Goal: Task Accomplishment & Management: Manage account settings

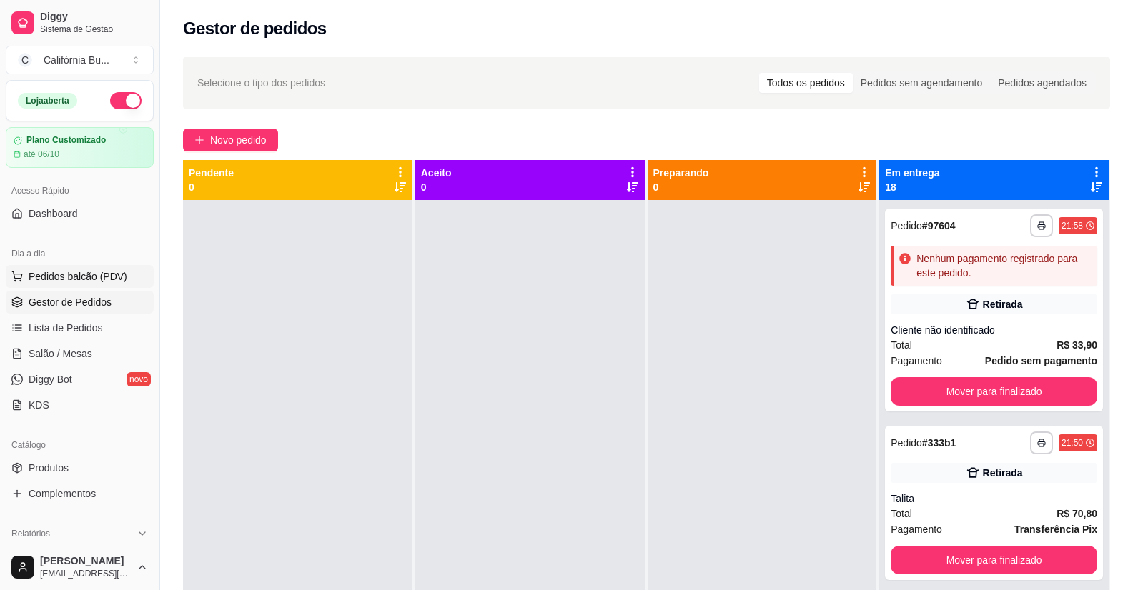
click at [66, 284] on button "Pedidos balcão (PDV)" at bounding box center [80, 276] width 148 height 23
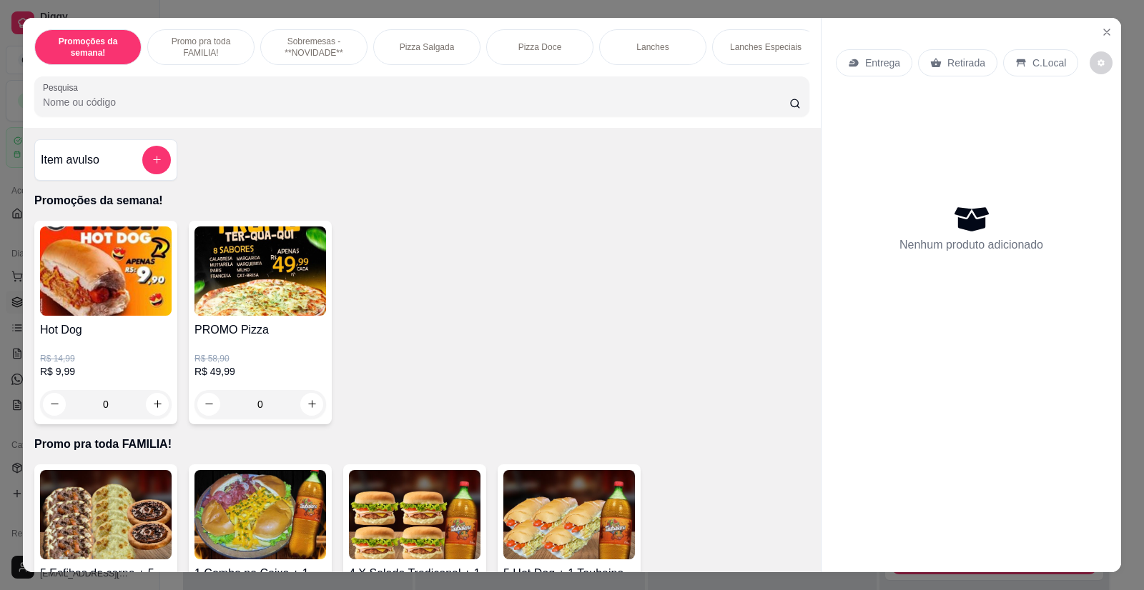
click at [462, 255] on div "Hot Dog R$ 14,99 R$ 9,99 0 PROMO Pizza R$ 58,90 R$ 49,99 0" at bounding box center [421, 323] width 775 height 204
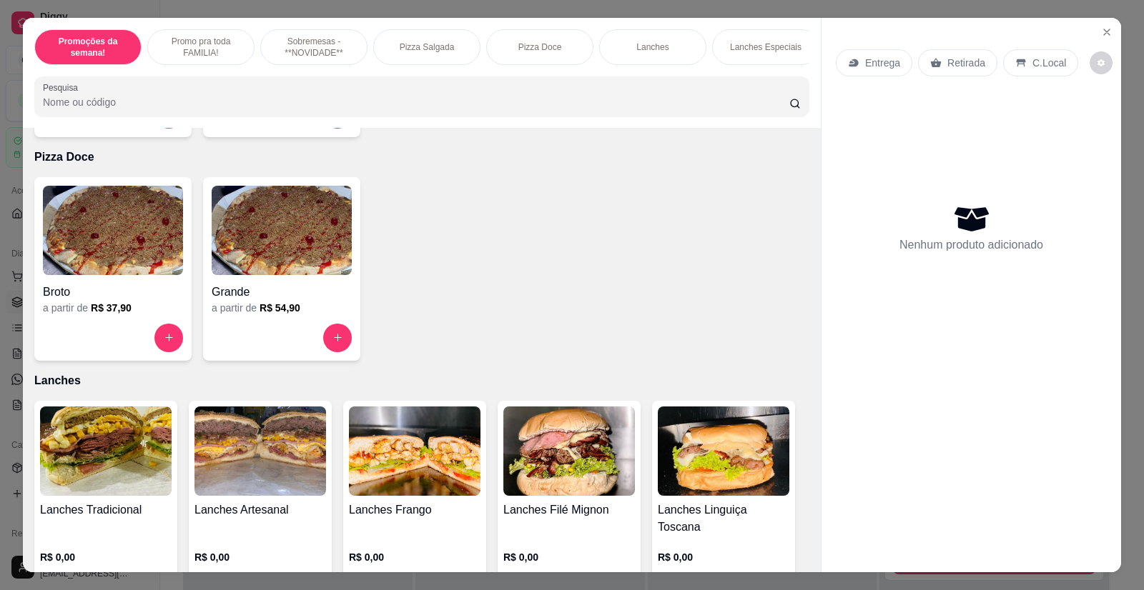
scroll to position [1144, 0]
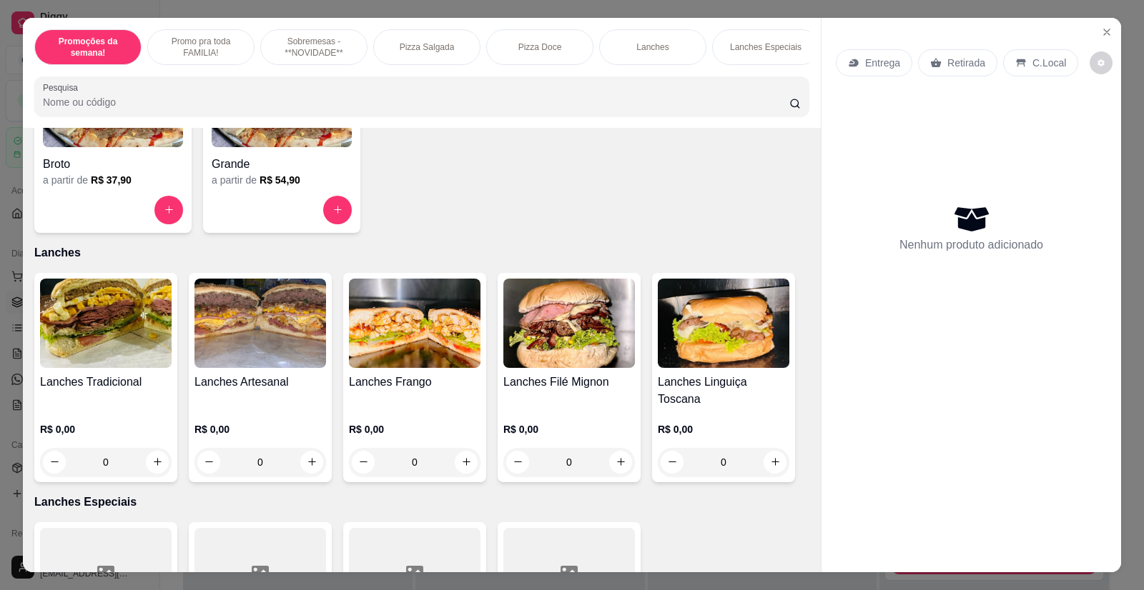
click at [418, 368] on img at bounding box center [415, 323] width 132 height 89
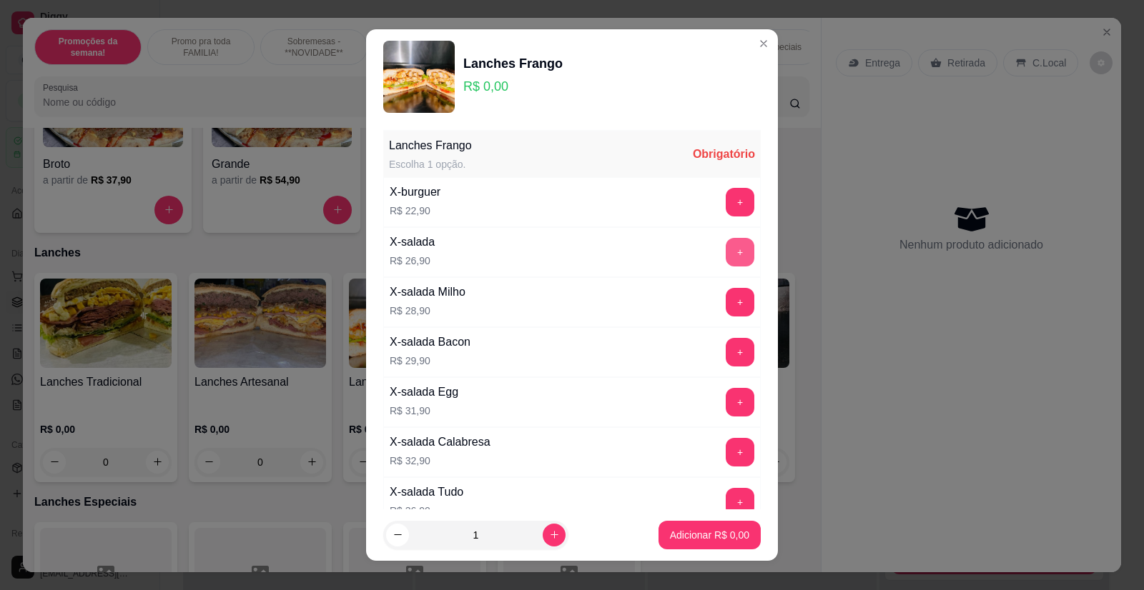
click at [726, 258] on button "+" at bounding box center [740, 252] width 29 height 29
click at [693, 536] on p "Adicionar R$ 26,90" at bounding box center [706, 535] width 85 height 14
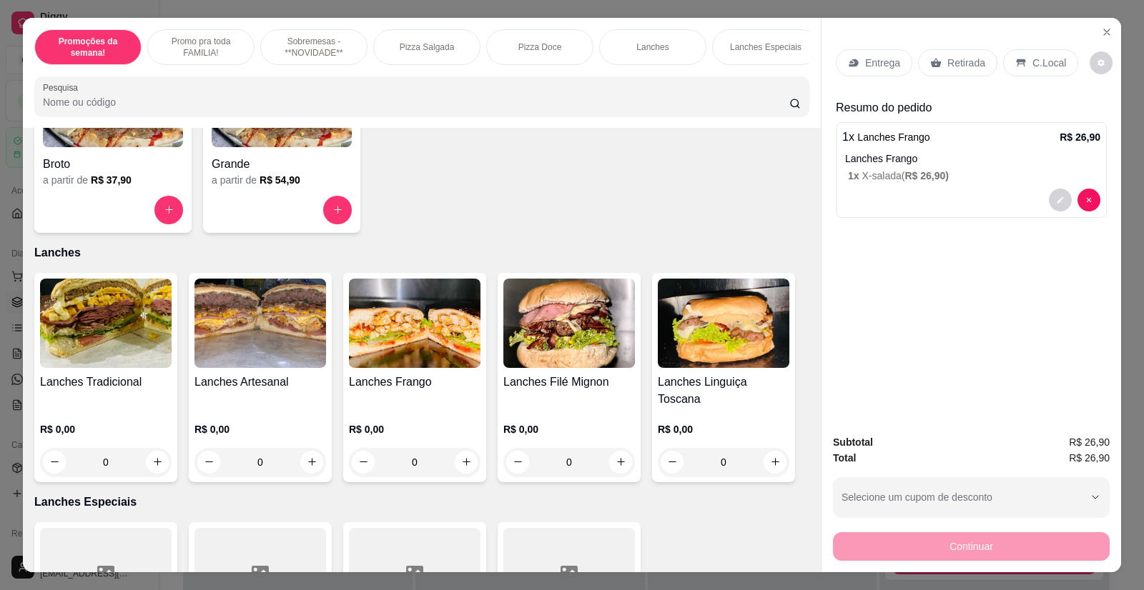
click at [865, 69] on p "Entrega" at bounding box center [882, 63] width 35 height 14
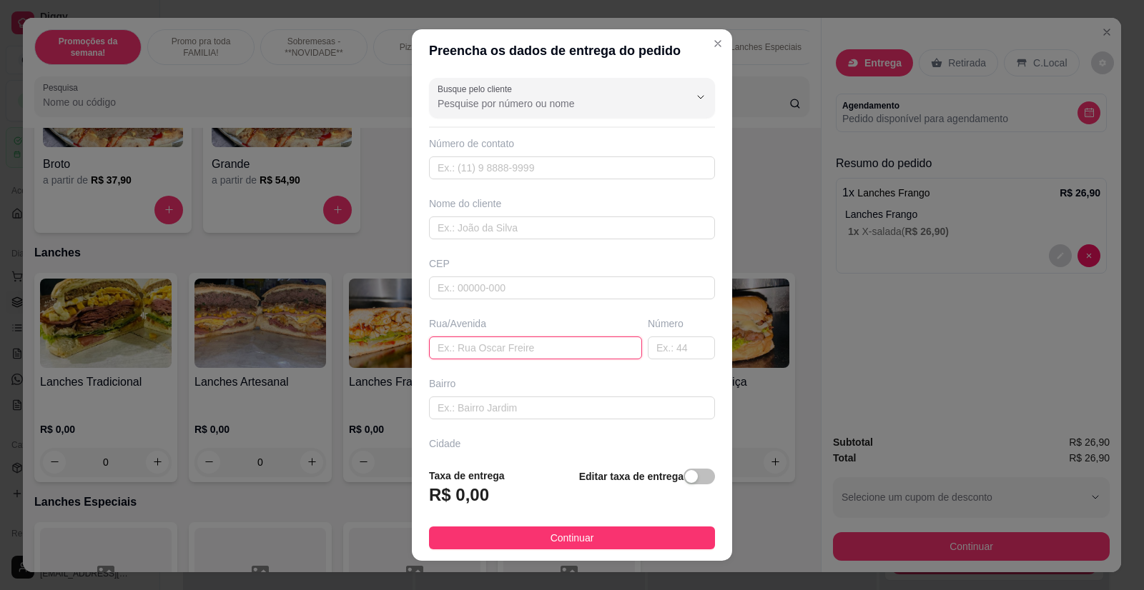
click at [467, 345] on input "text" at bounding box center [535, 348] width 213 height 23
type input "[PERSON_NAME]"
click at [657, 349] on input "text" at bounding box center [681, 348] width 67 height 23
type input "159"
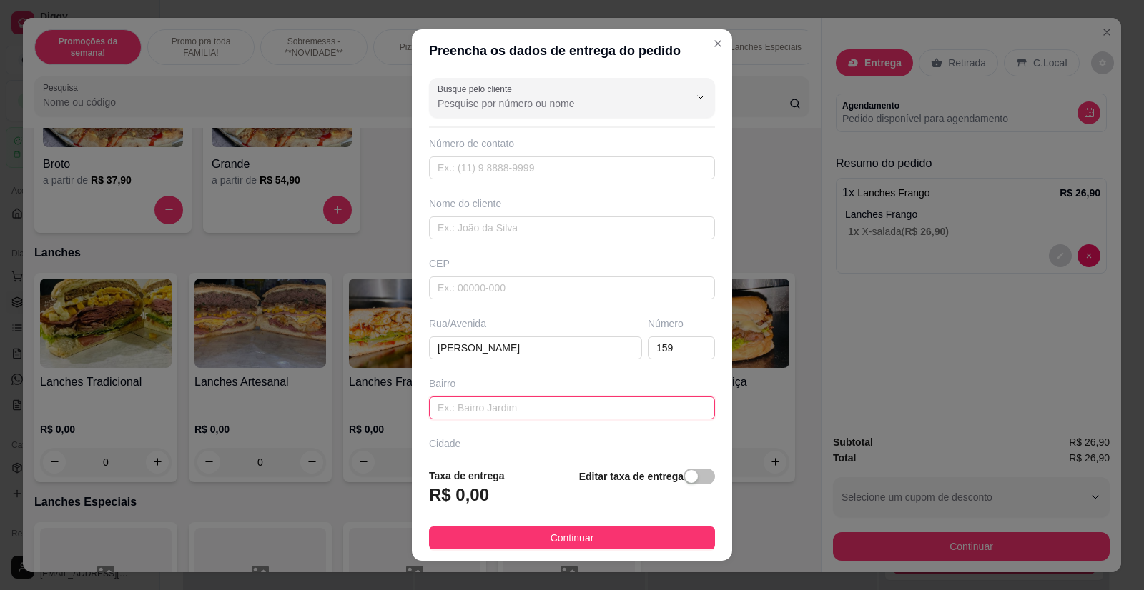
click at [478, 404] on input "text" at bounding box center [572, 408] width 286 height 23
type input "Comerciaris 2"
click at [515, 373] on div "Busque pelo cliente Número de contato Nome do cliente CEP Rua/[STREET_ADDRESS][…" at bounding box center [572, 264] width 320 height 384
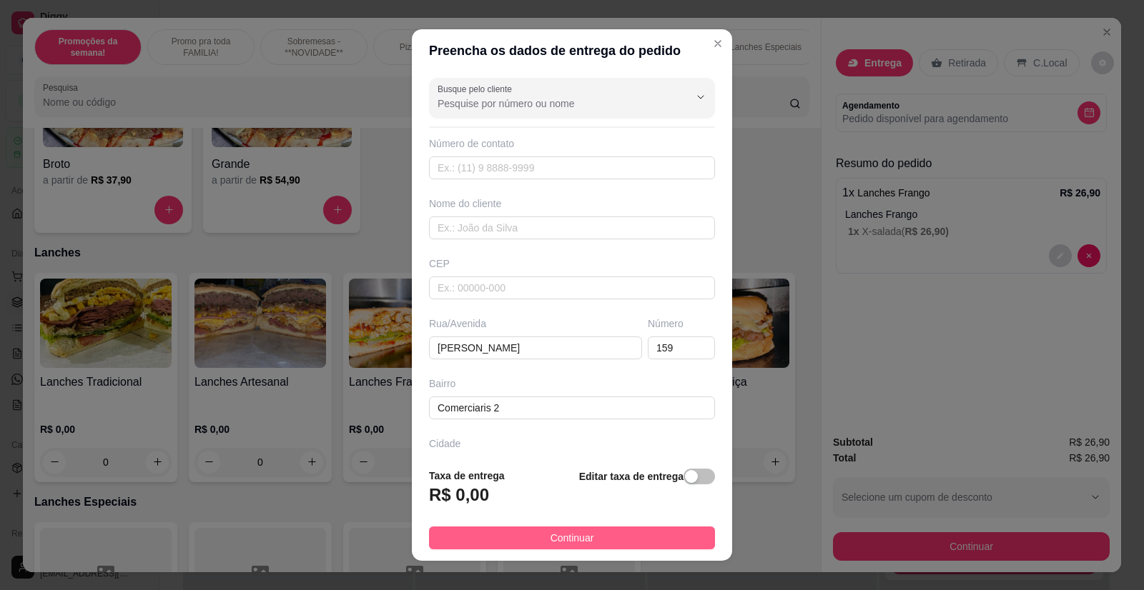
click at [569, 530] on span "Continuar" at bounding box center [572, 538] width 44 height 16
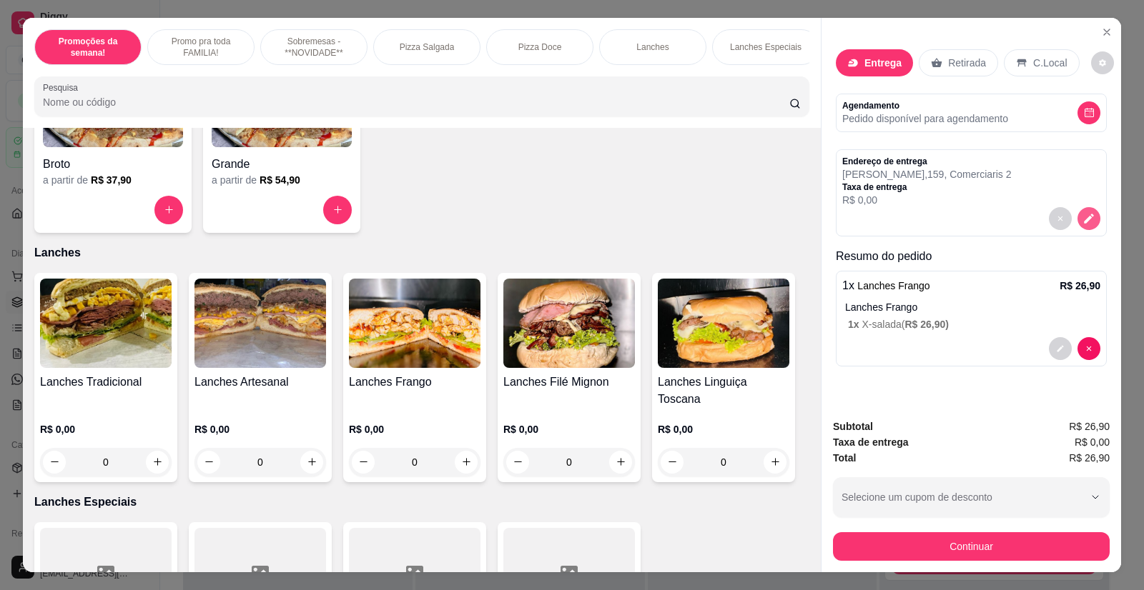
click at [1084, 212] on icon "decrease-product-quantity" at bounding box center [1088, 218] width 13 height 13
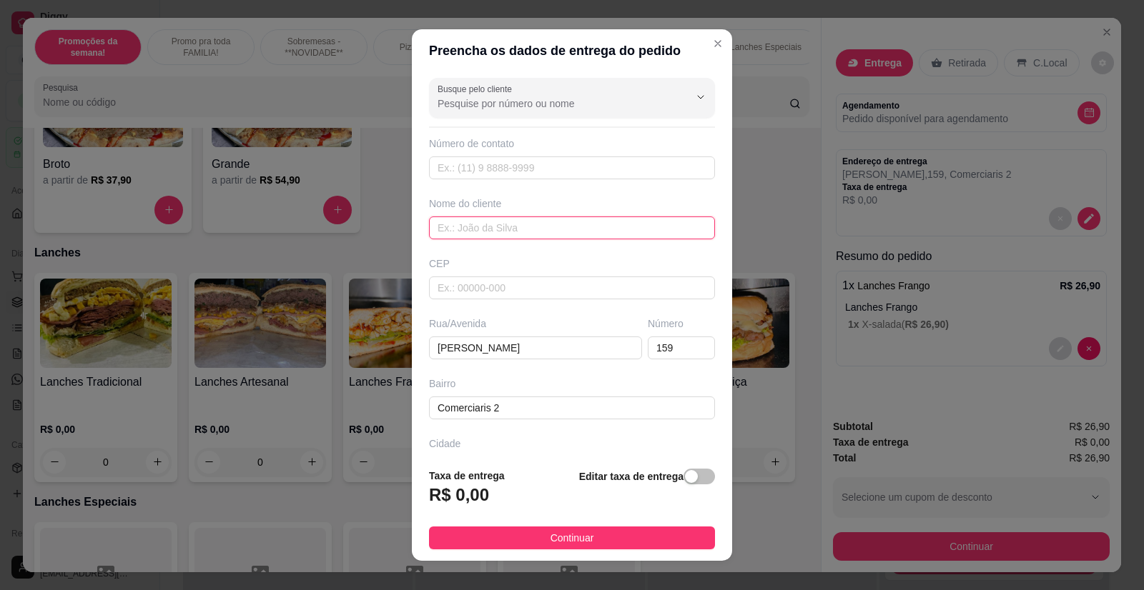
click at [472, 228] on input "text" at bounding box center [572, 228] width 286 height 23
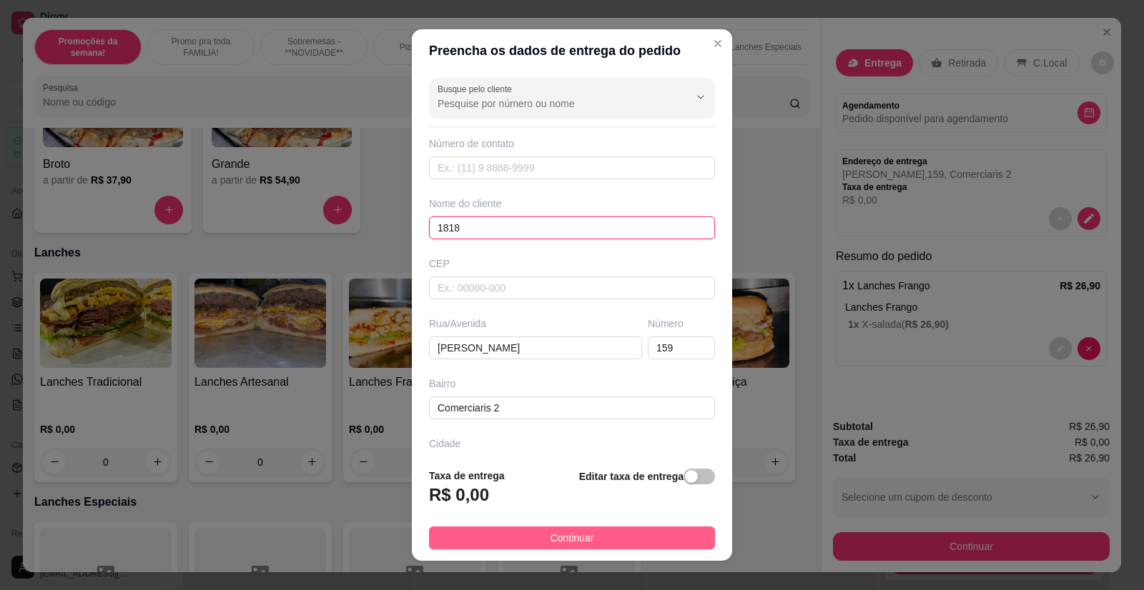
type input "1818"
click at [532, 537] on button "Continuar" at bounding box center [572, 538] width 286 height 23
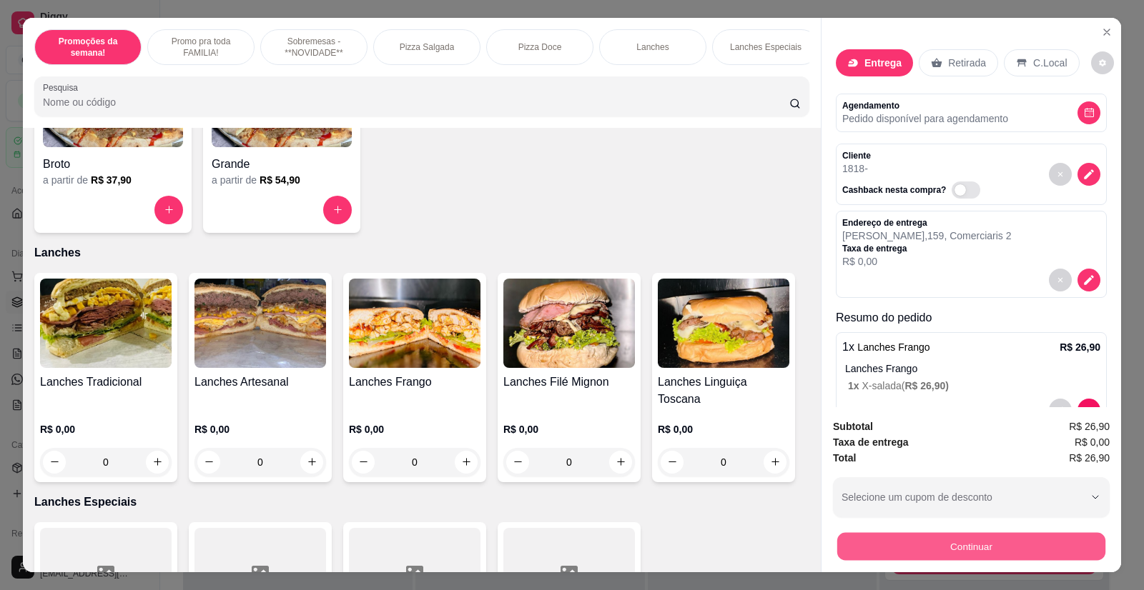
click at [934, 545] on button "Continuar" at bounding box center [971, 547] width 268 height 28
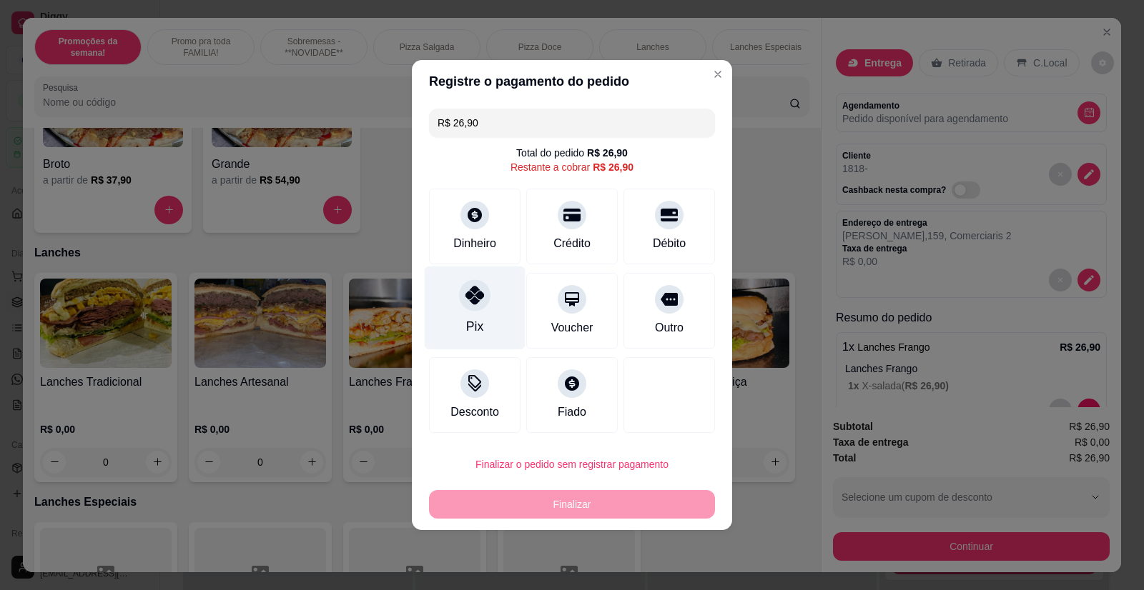
click at [475, 309] on div at bounding box center [474, 294] width 31 height 31
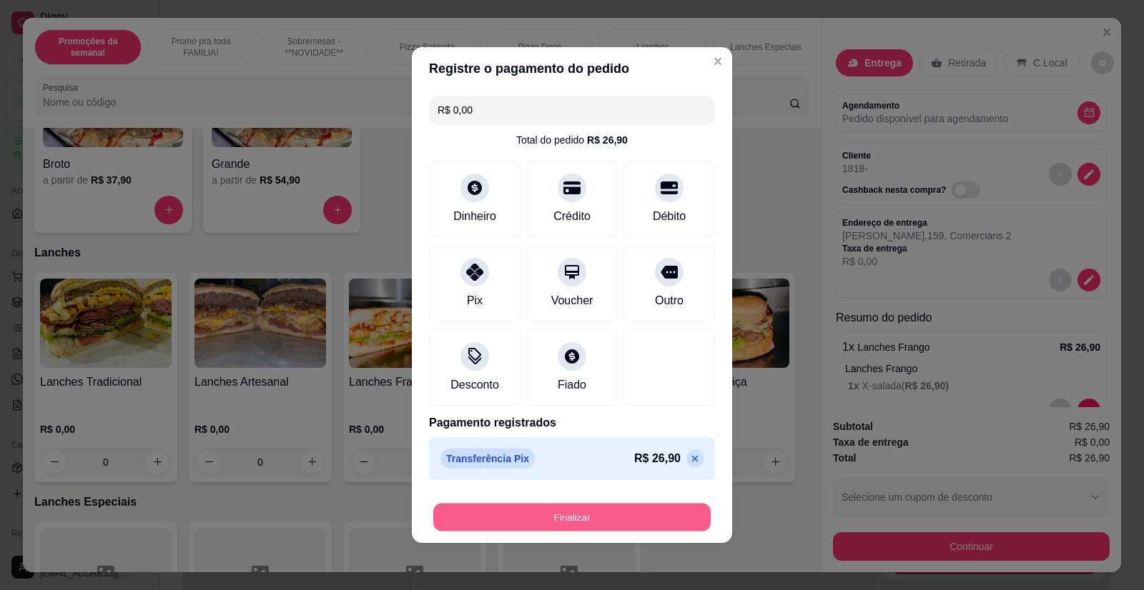
click at [604, 515] on button "Finalizar" at bounding box center [571, 518] width 277 height 28
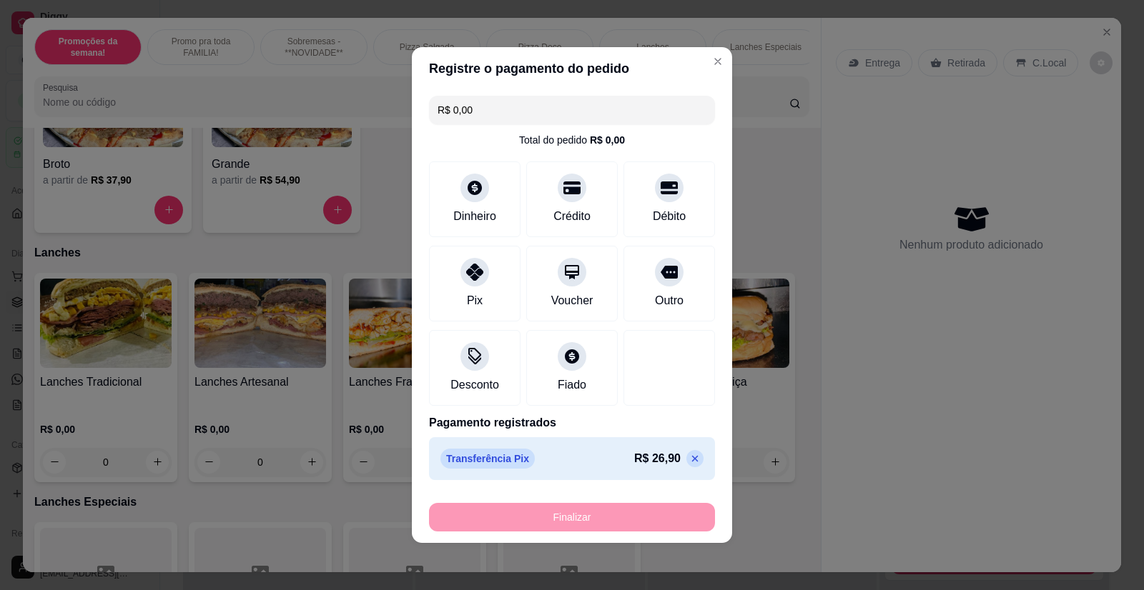
type input "-R$ 26,90"
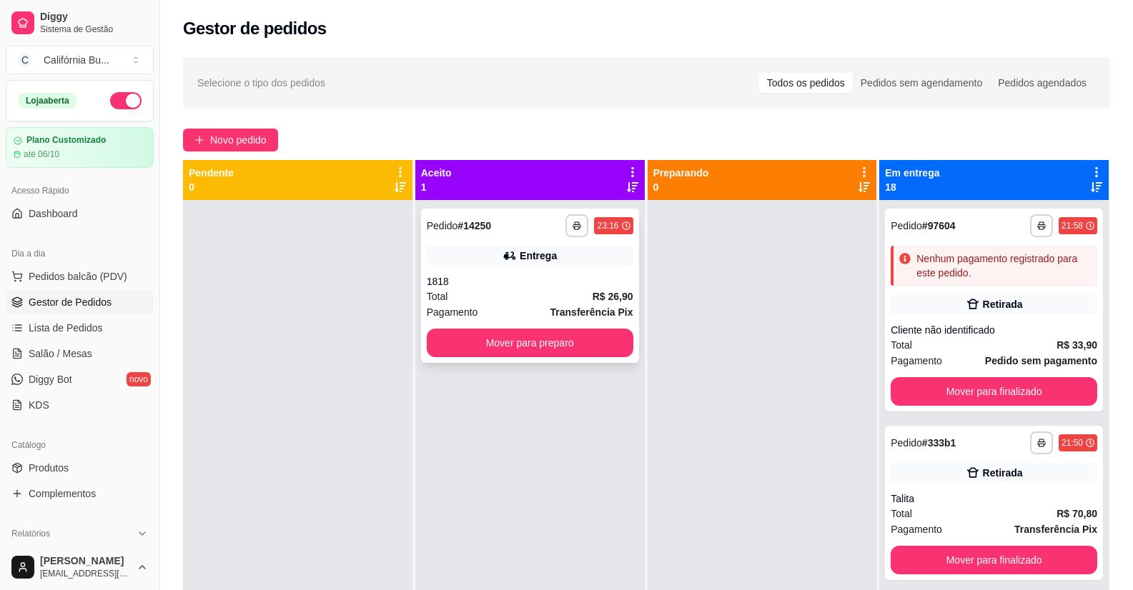
click at [543, 273] on div "**********" at bounding box center [530, 286] width 218 height 154
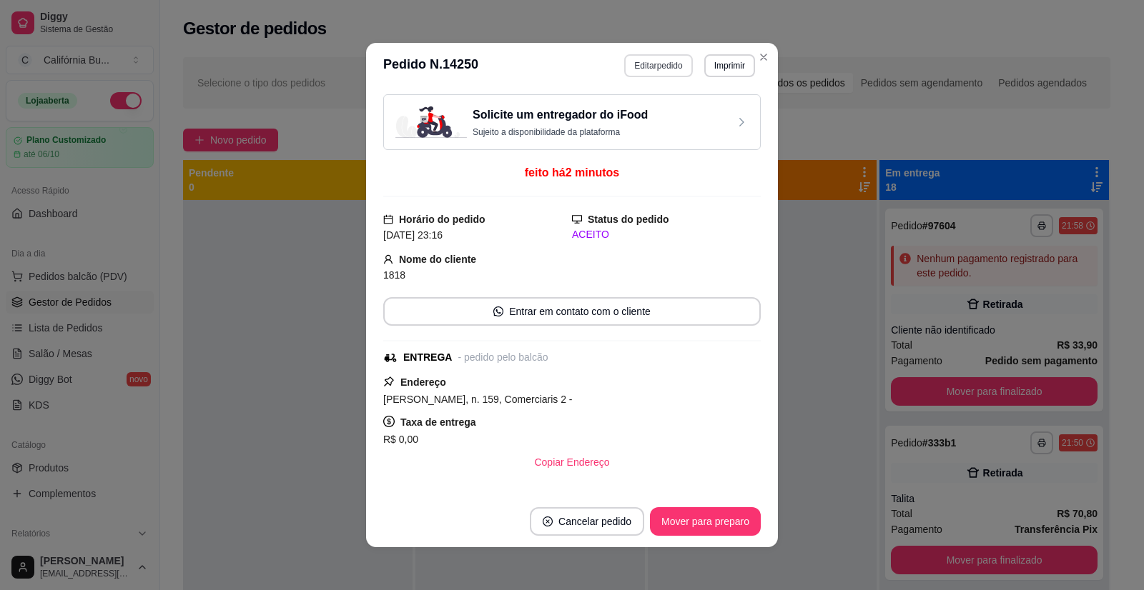
click at [657, 71] on button "Editar pedido" at bounding box center [658, 65] width 68 height 23
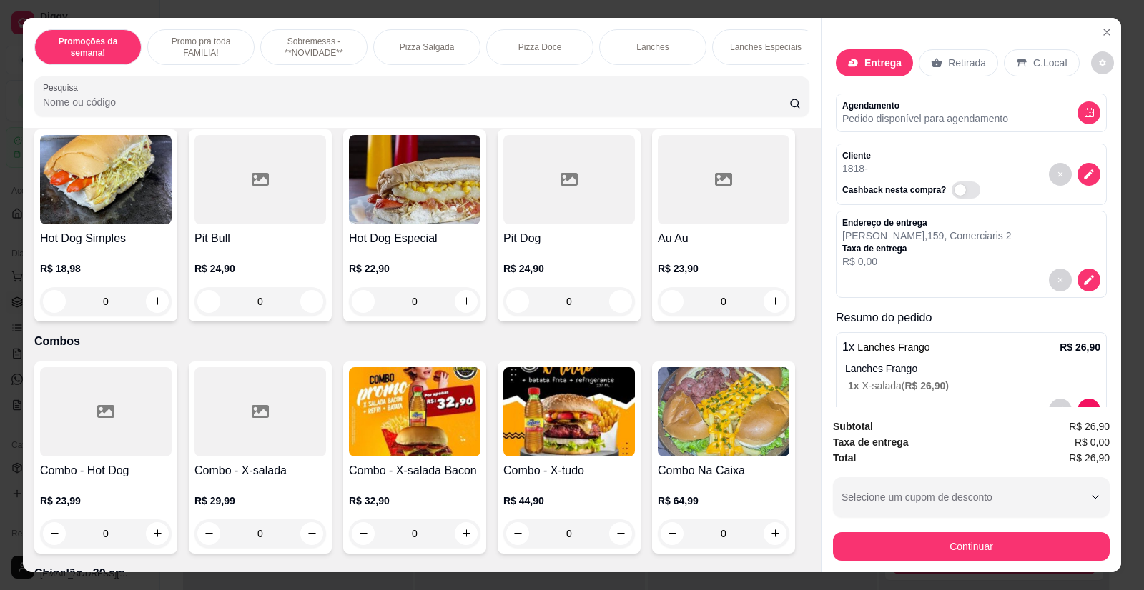
scroll to position [2430, 0]
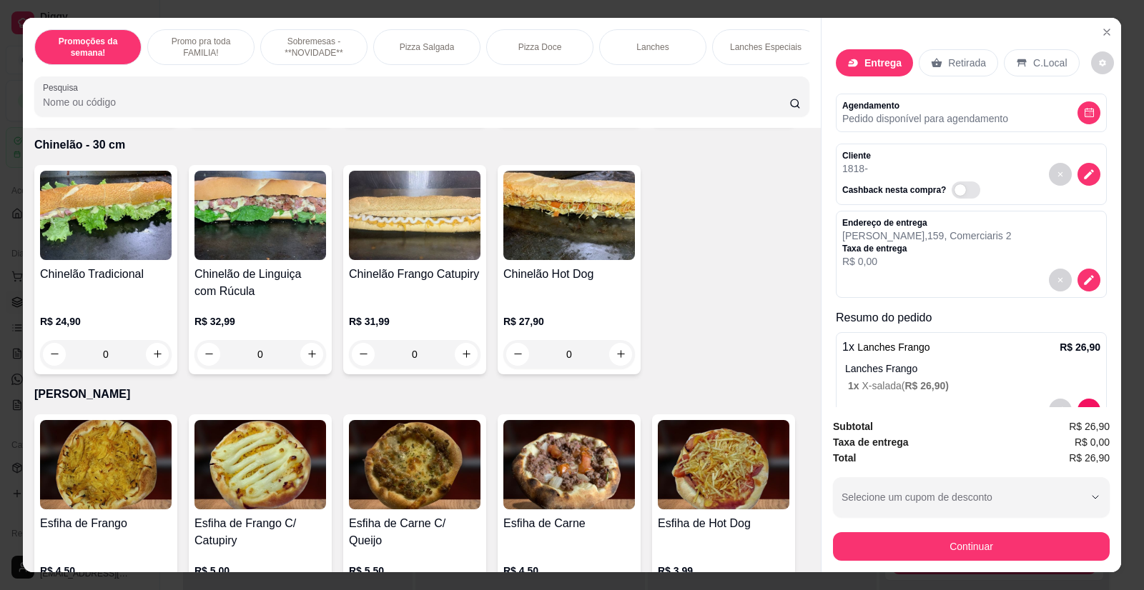
click at [535, 37] on div "Pizza Doce" at bounding box center [539, 47] width 107 height 36
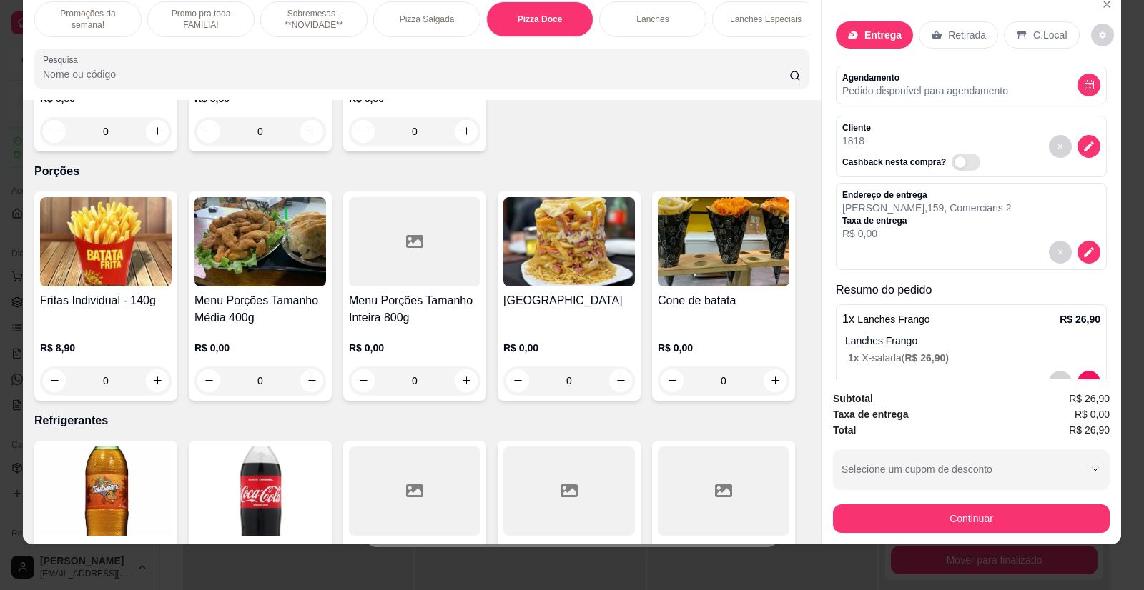
scroll to position [4039, 0]
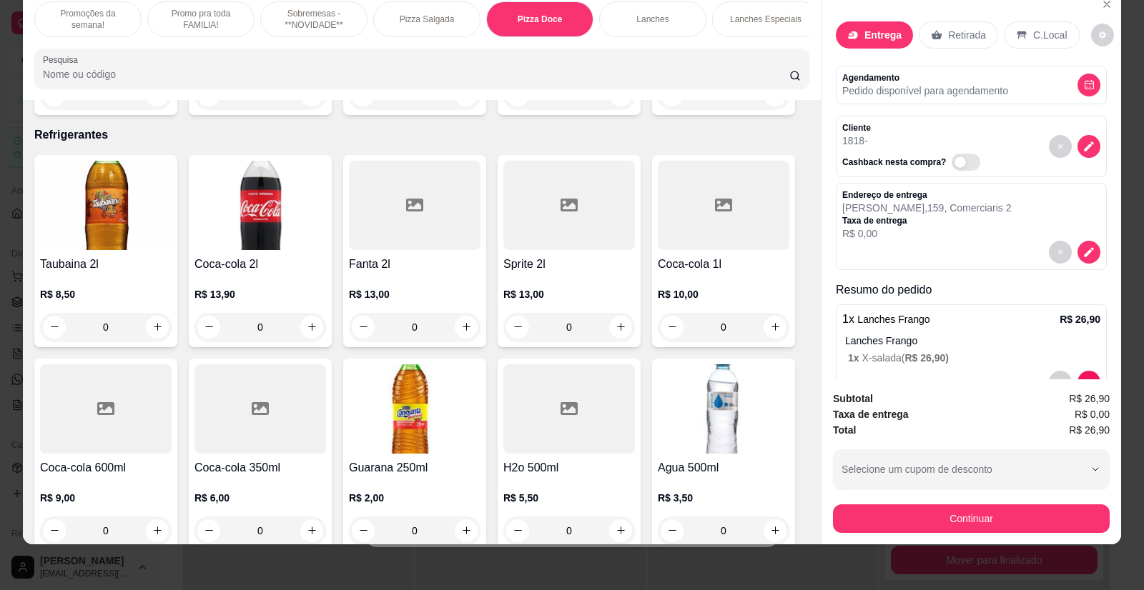
click at [760, 16] on p "Lanches Especiais" at bounding box center [765, 19] width 71 height 11
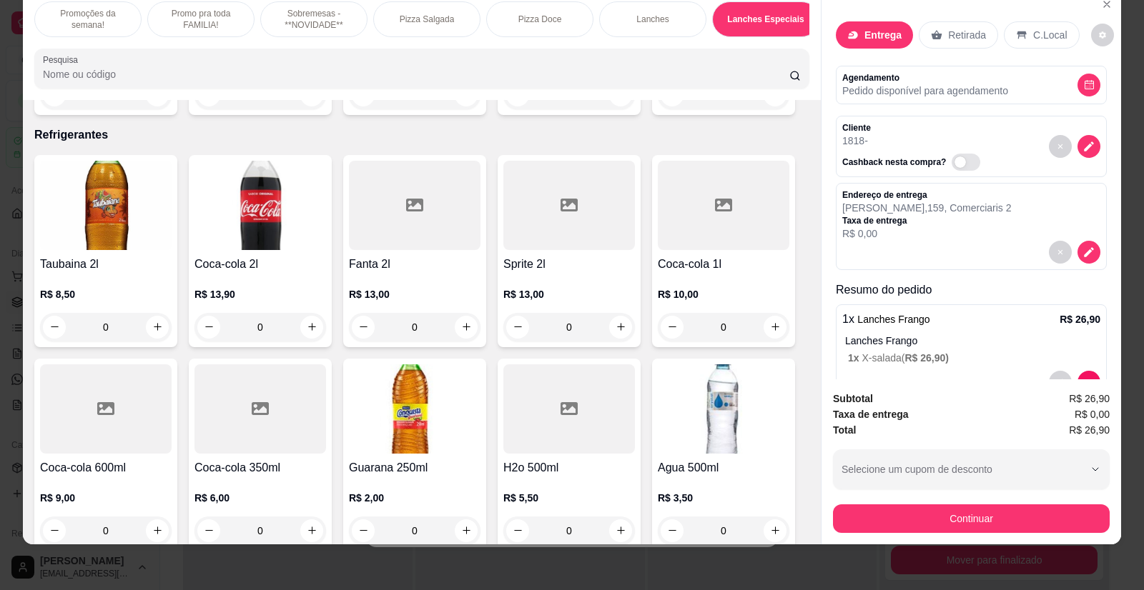
scroll to position [1493, 0]
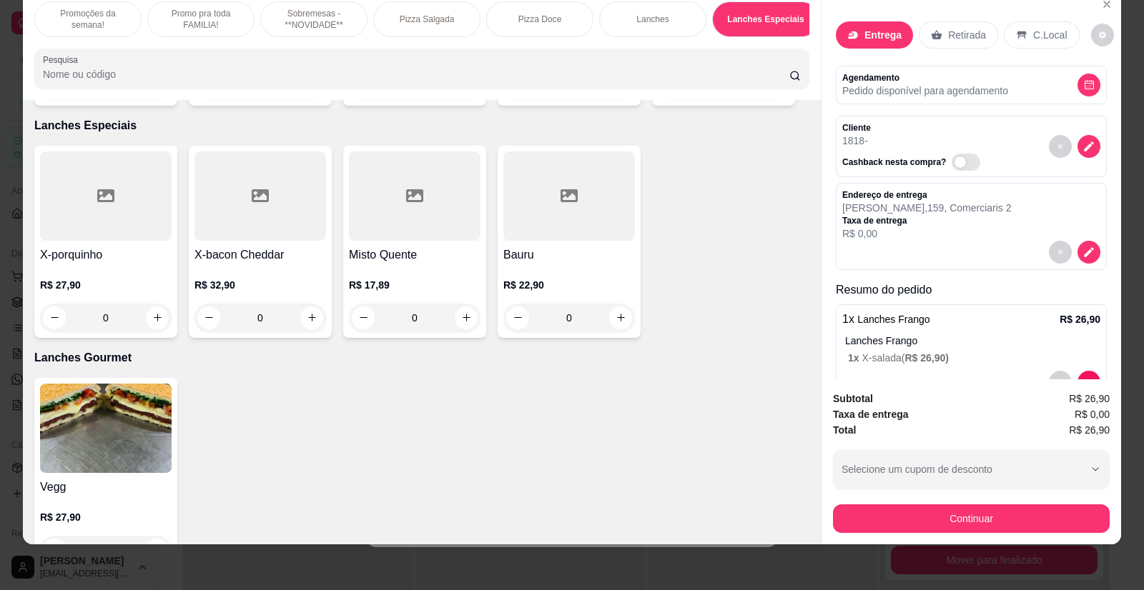
click at [796, 36] on div "Lanches Especiais" at bounding box center [765, 19] width 107 height 36
click at [1104, 4] on icon "Close" at bounding box center [1106, 4] width 11 height 11
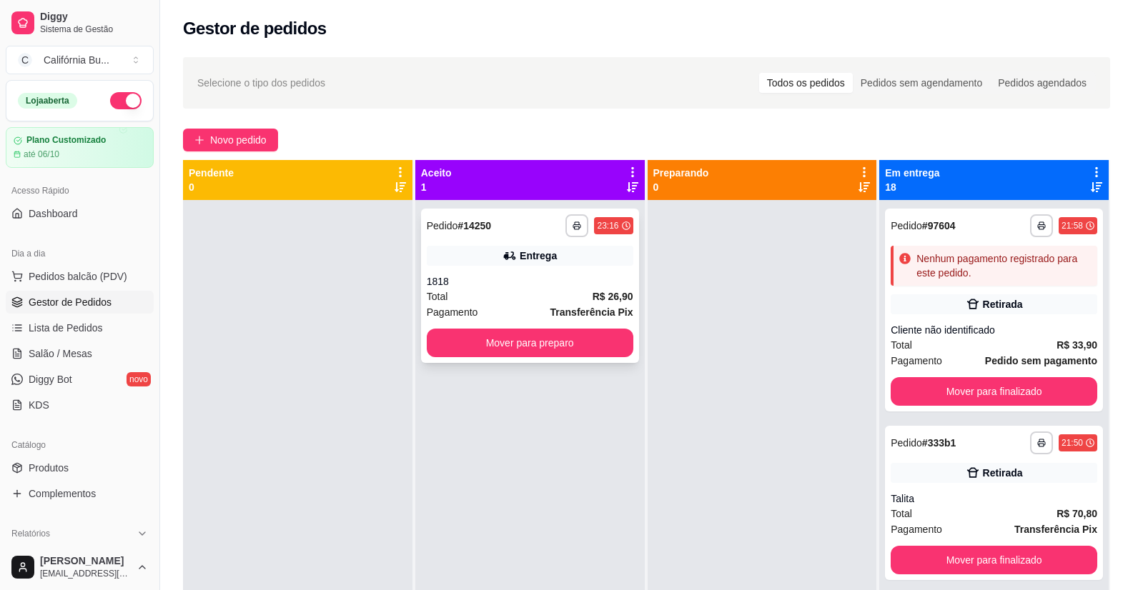
click at [552, 259] on div "Entrega" at bounding box center [530, 256] width 207 height 20
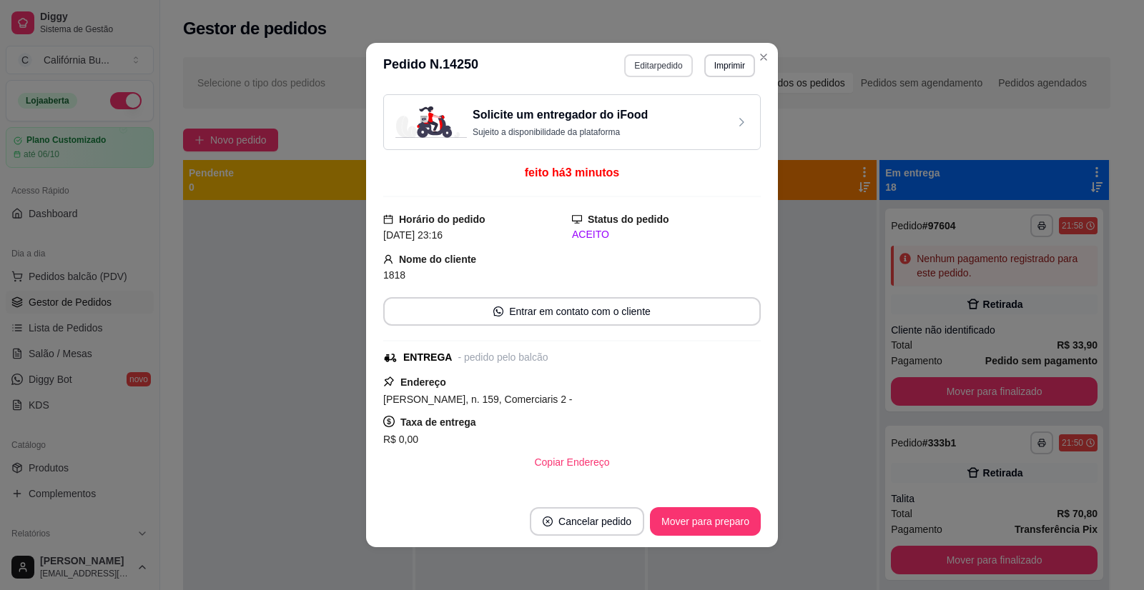
click at [643, 54] on button "Editar pedido" at bounding box center [658, 65] width 68 height 23
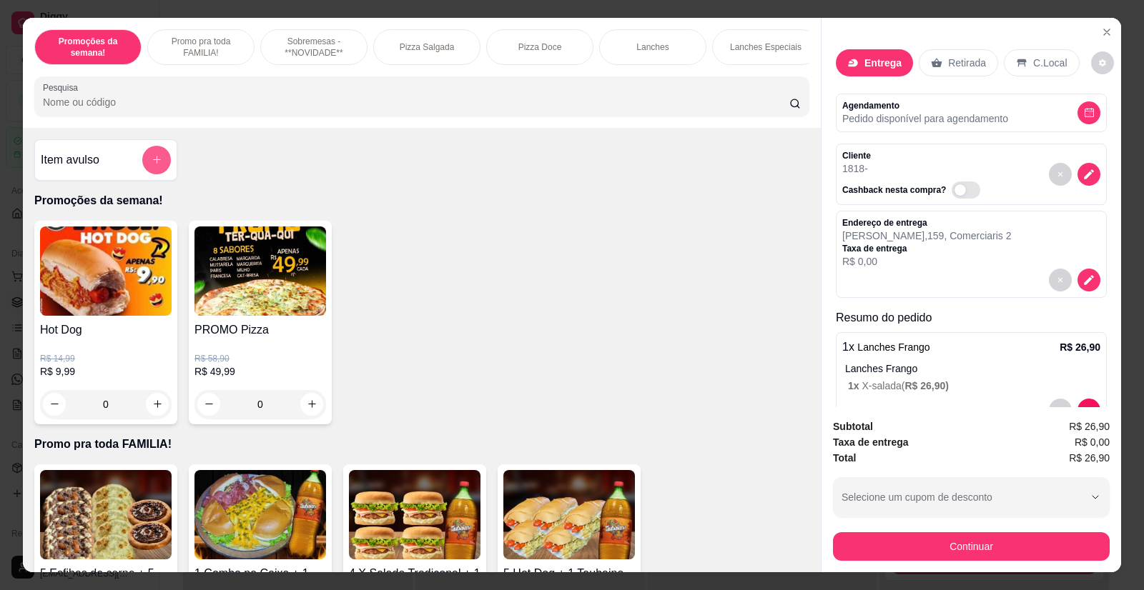
click at [152, 165] on icon "add-separate-item" at bounding box center [157, 159] width 11 height 11
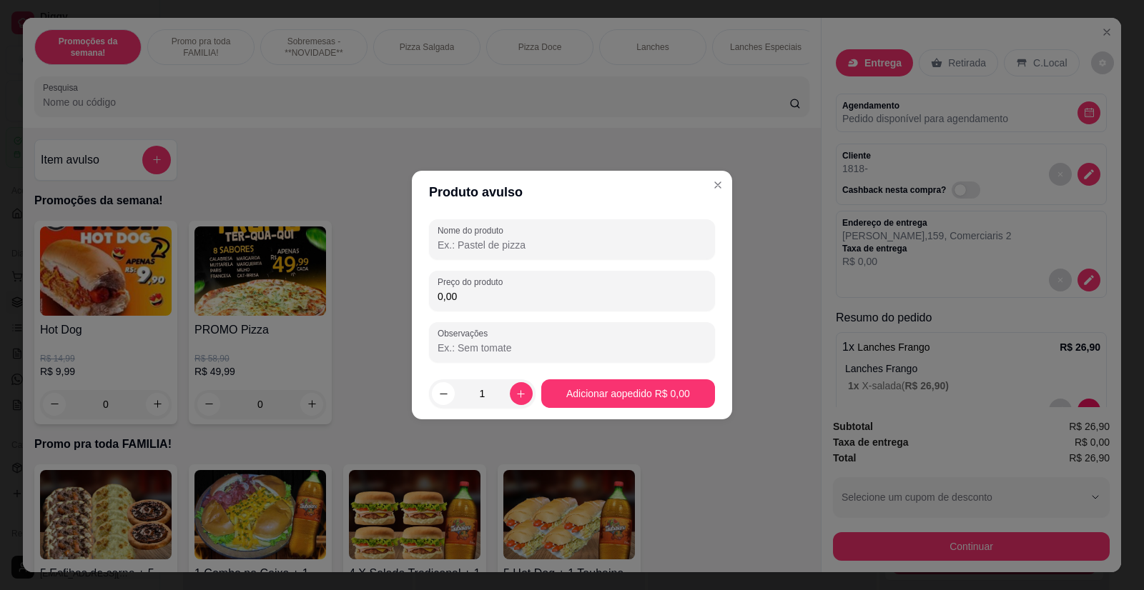
click at [575, 249] on input "Nome do produto" at bounding box center [571, 245] width 269 height 14
type input "Pastel de Doce de leite com Banana"
click at [576, 311] on div "Nome do produto Pastel de Doce de leite com Banana Preço do produto 0,00 Observ…" at bounding box center [572, 290] width 286 height 143
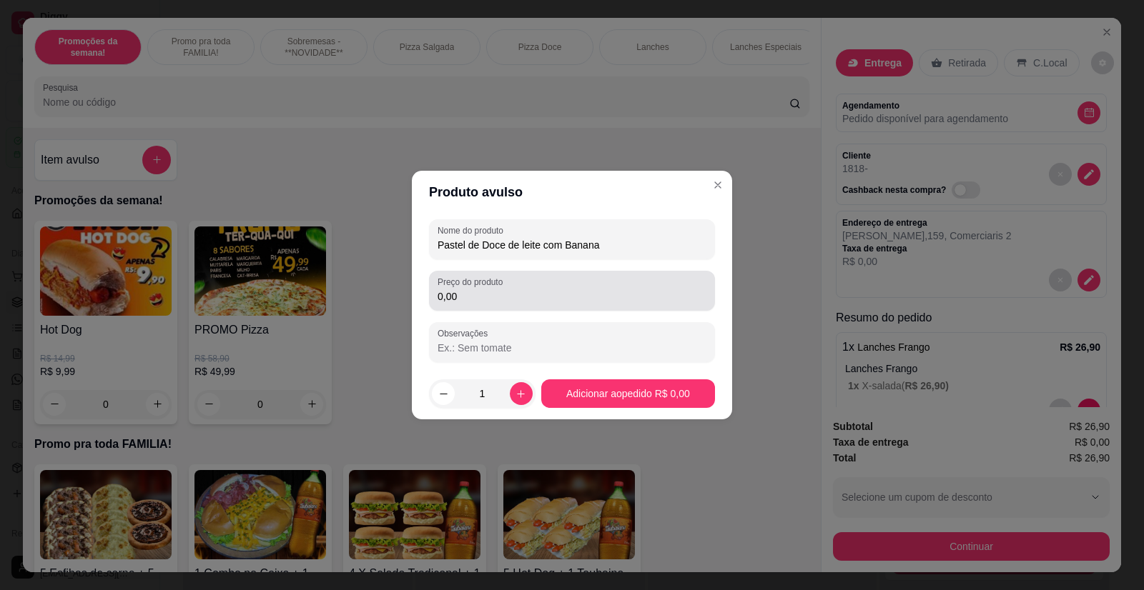
click at [567, 301] on input "0,00" at bounding box center [571, 296] width 269 height 14
type input "14,90"
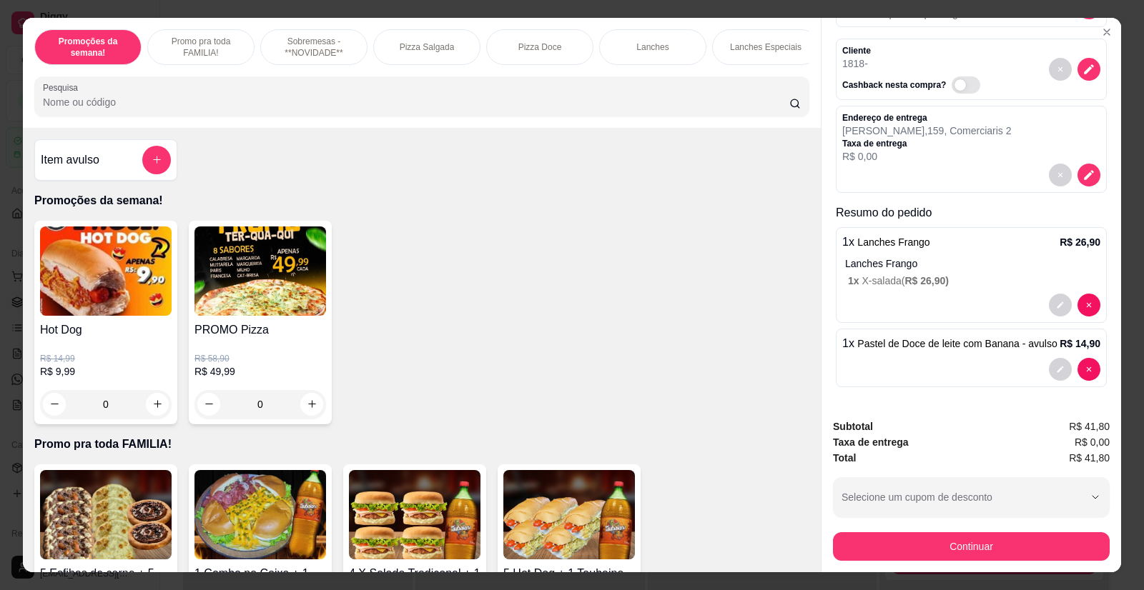
scroll to position [28, 0]
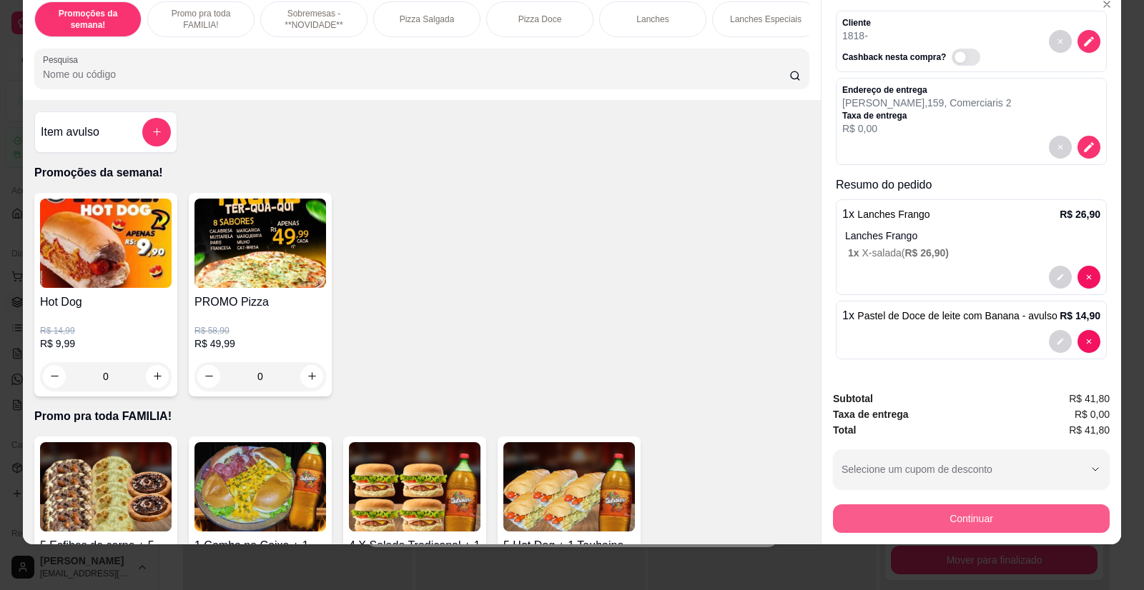
click at [943, 523] on button "Continuar" at bounding box center [971, 519] width 277 height 29
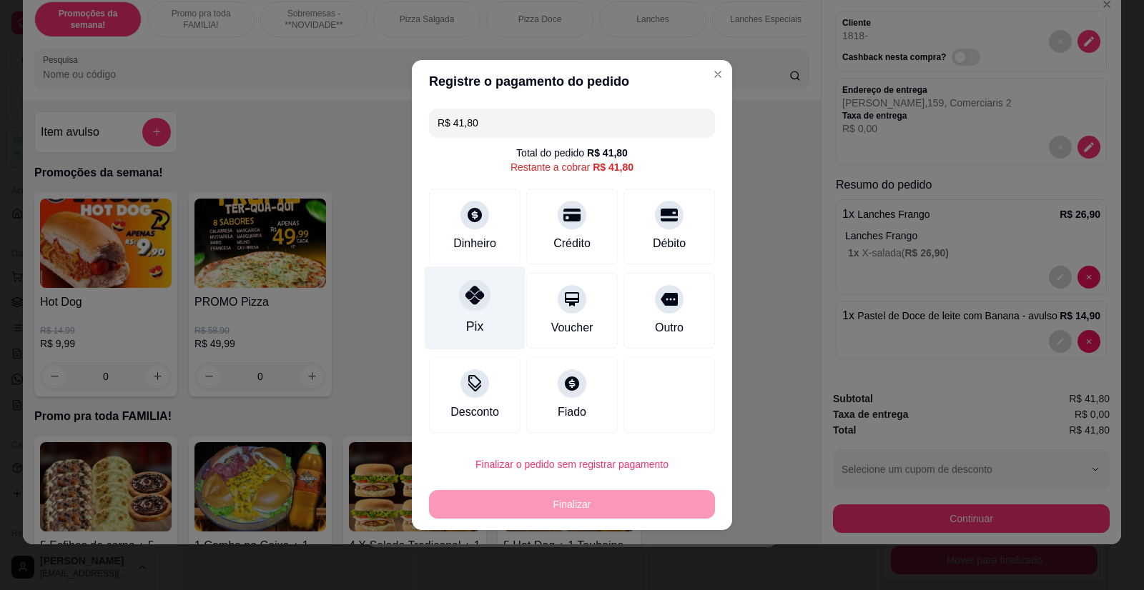
click at [472, 308] on div at bounding box center [474, 294] width 31 height 31
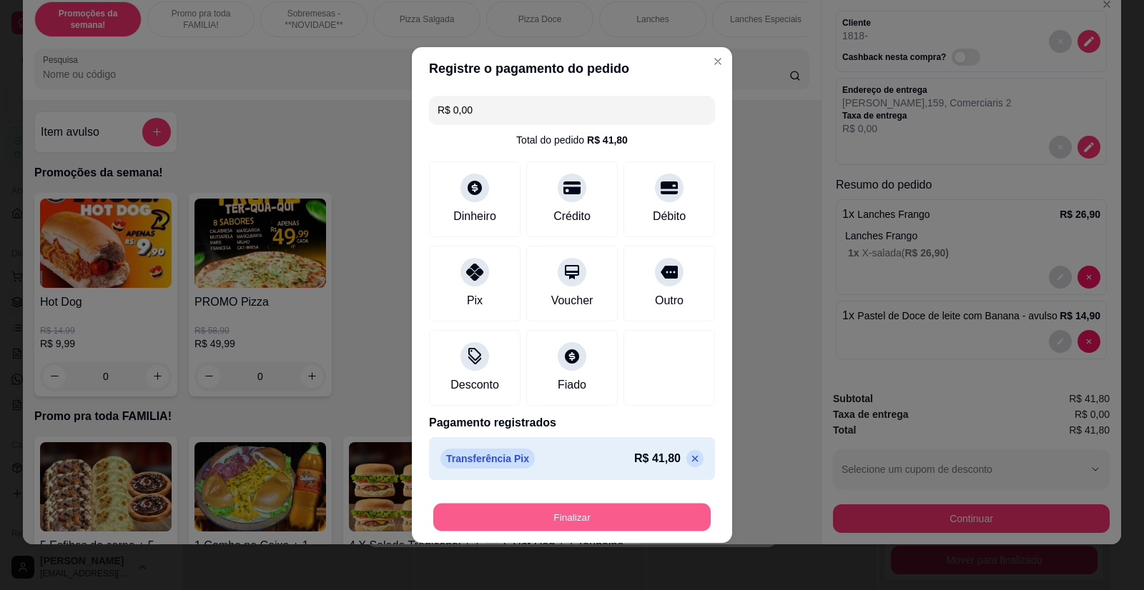
click at [592, 511] on button "Finalizar" at bounding box center [571, 518] width 277 height 28
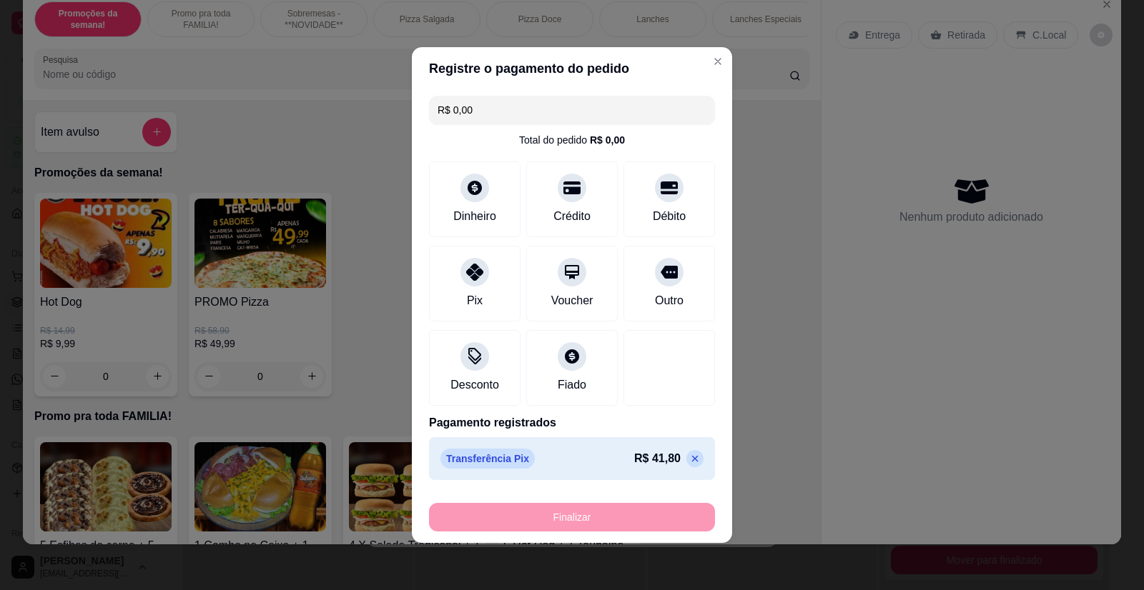
type input "-R$ 41,80"
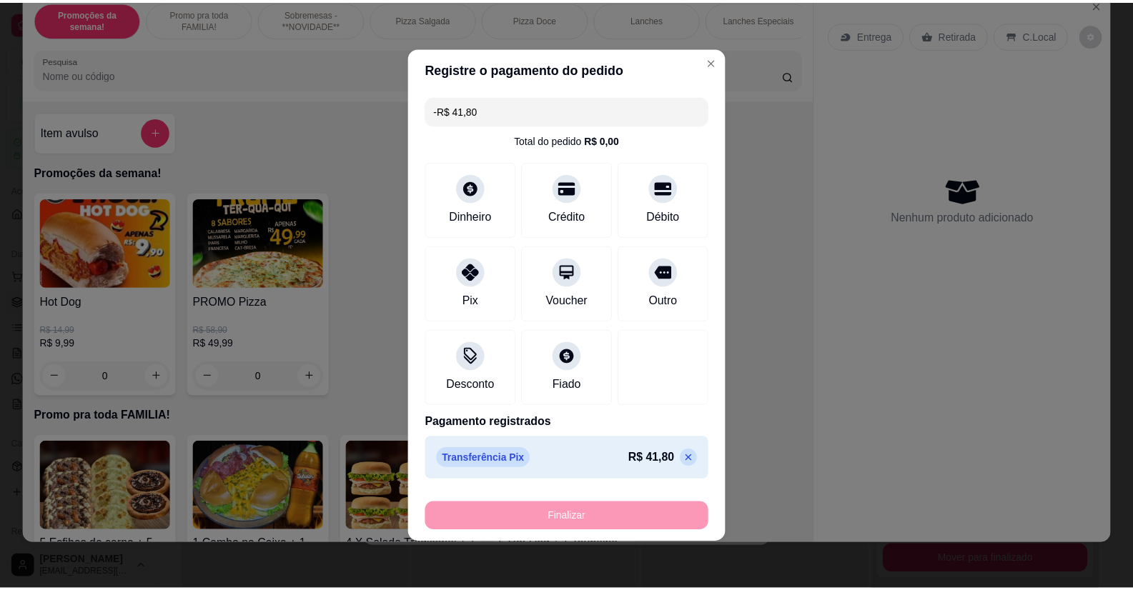
scroll to position [0, 0]
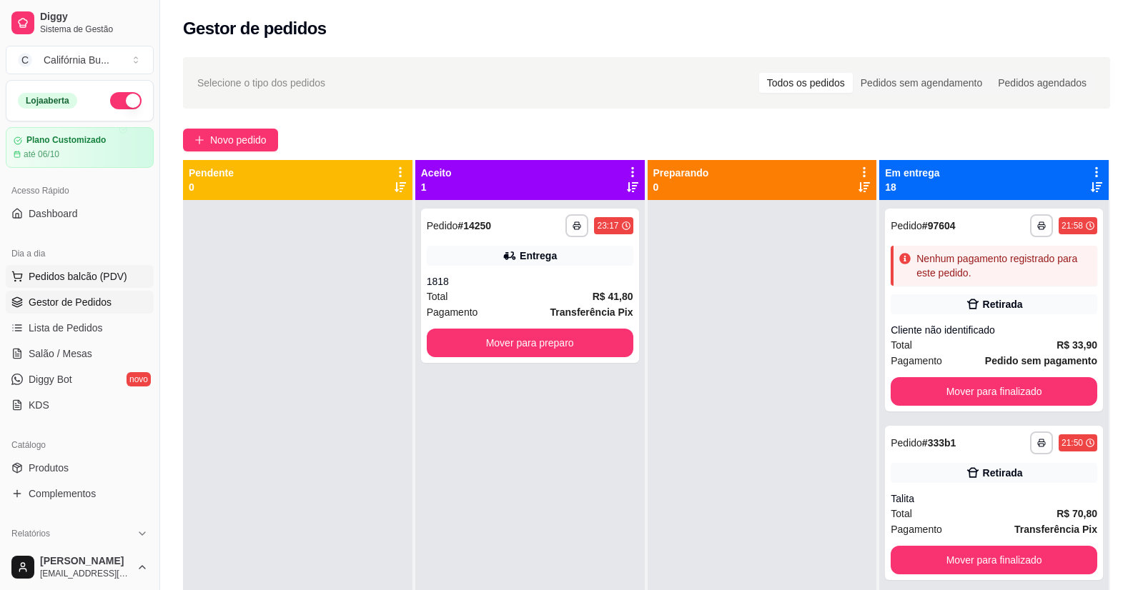
click at [54, 282] on span "Pedidos balcão (PDV)" at bounding box center [78, 276] width 99 height 14
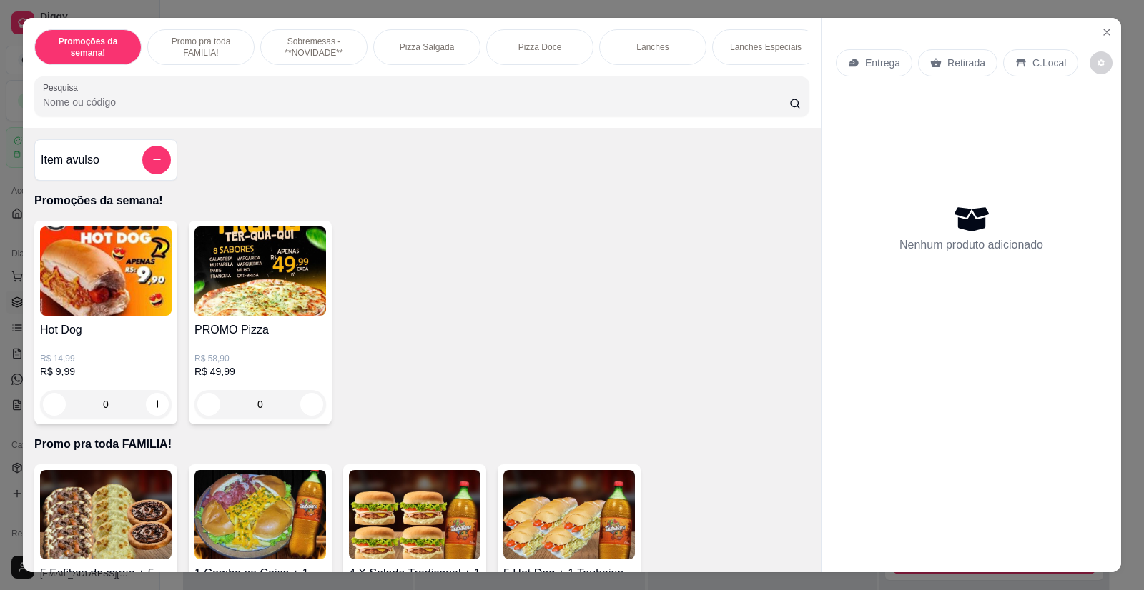
click at [958, 67] on p "Retirada" at bounding box center [966, 63] width 38 height 14
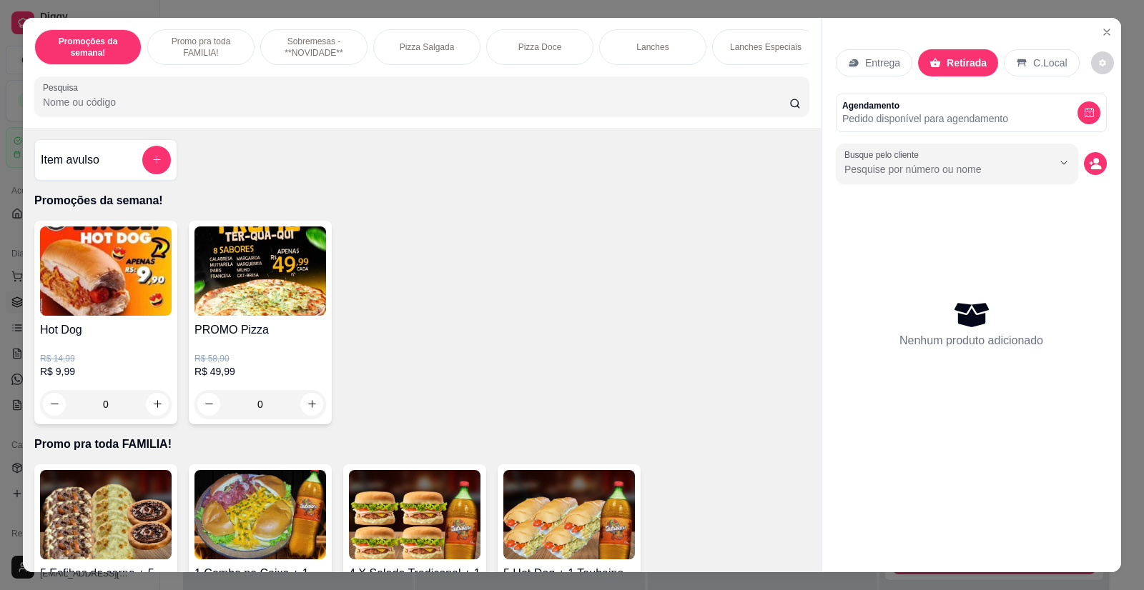
click at [149, 415] on div "0" at bounding box center [106, 404] width 132 height 29
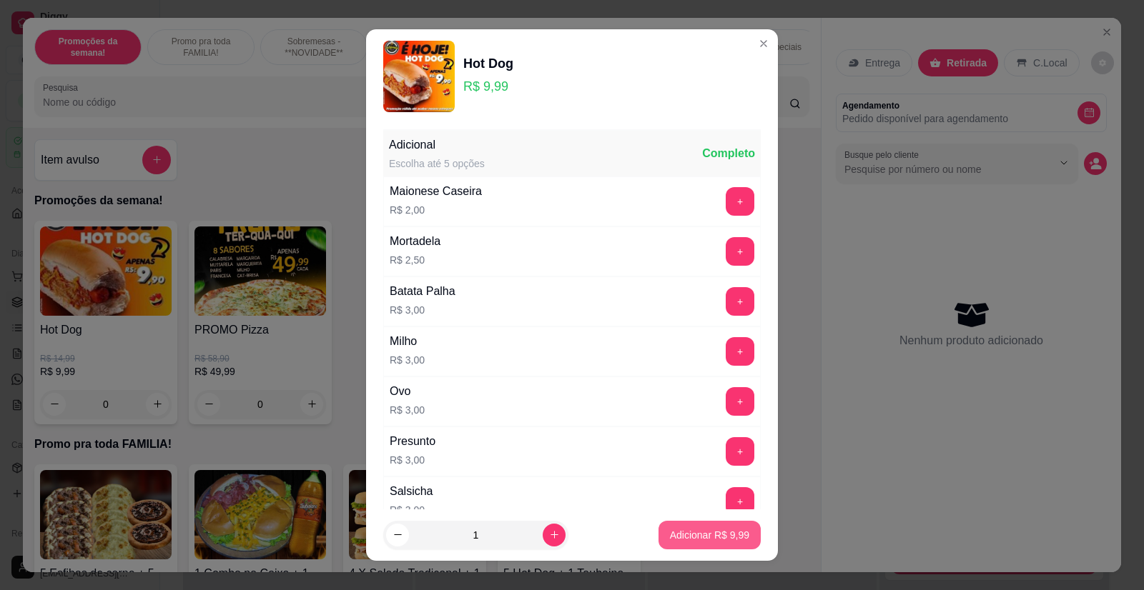
click at [675, 535] on p "Adicionar R$ 9,99" at bounding box center [709, 535] width 79 height 14
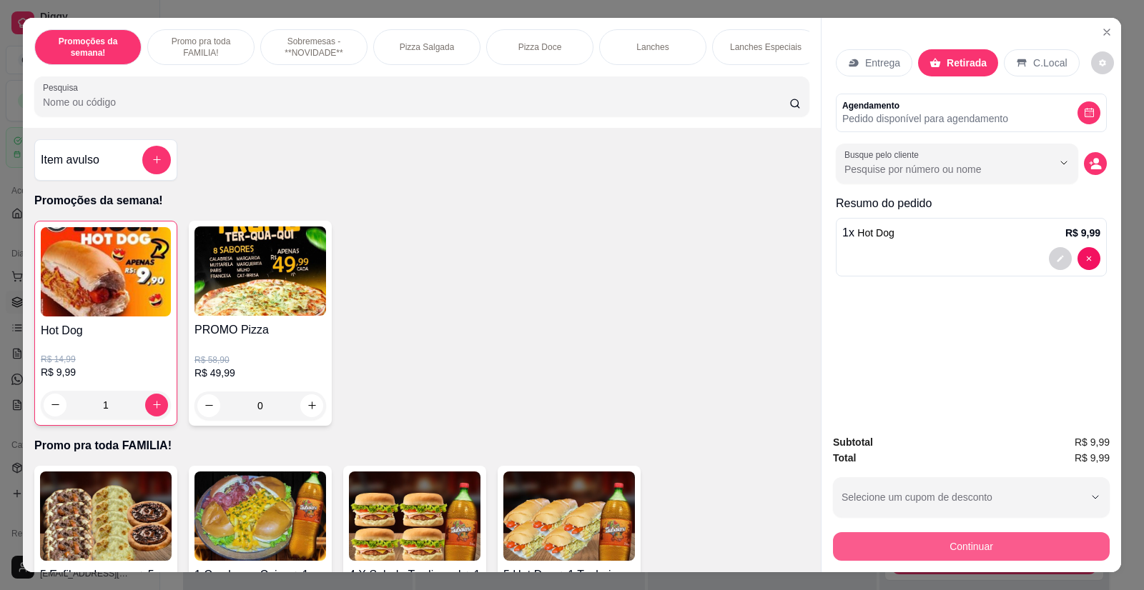
click at [852, 547] on button "Continuar" at bounding box center [971, 547] width 277 height 29
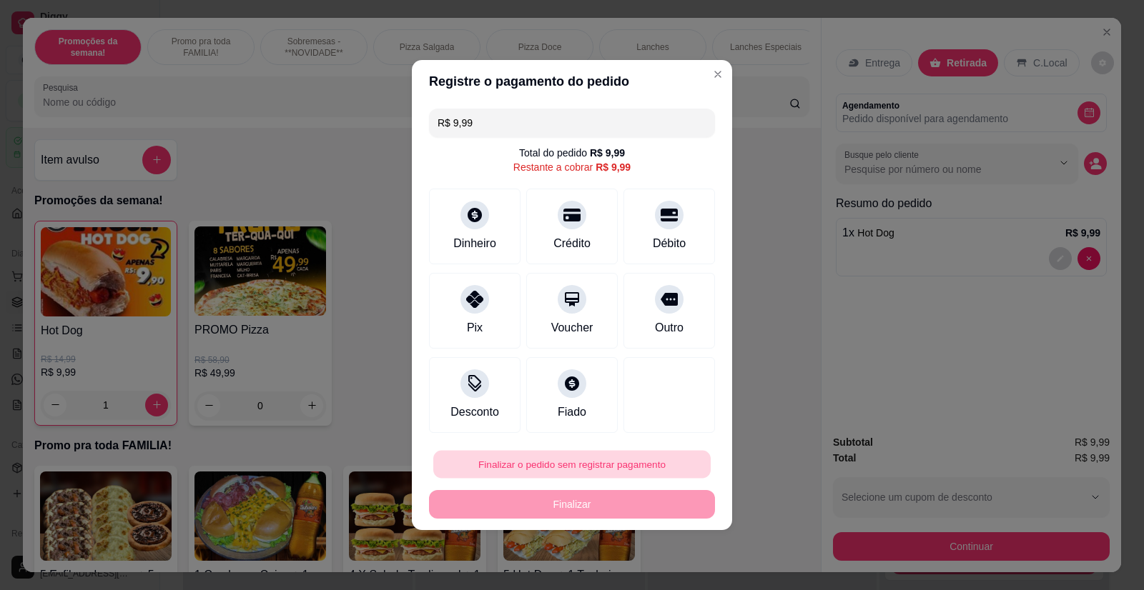
click at [596, 460] on button "Finalizar o pedido sem registrar pagamento" at bounding box center [571, 465] width 277 height 28
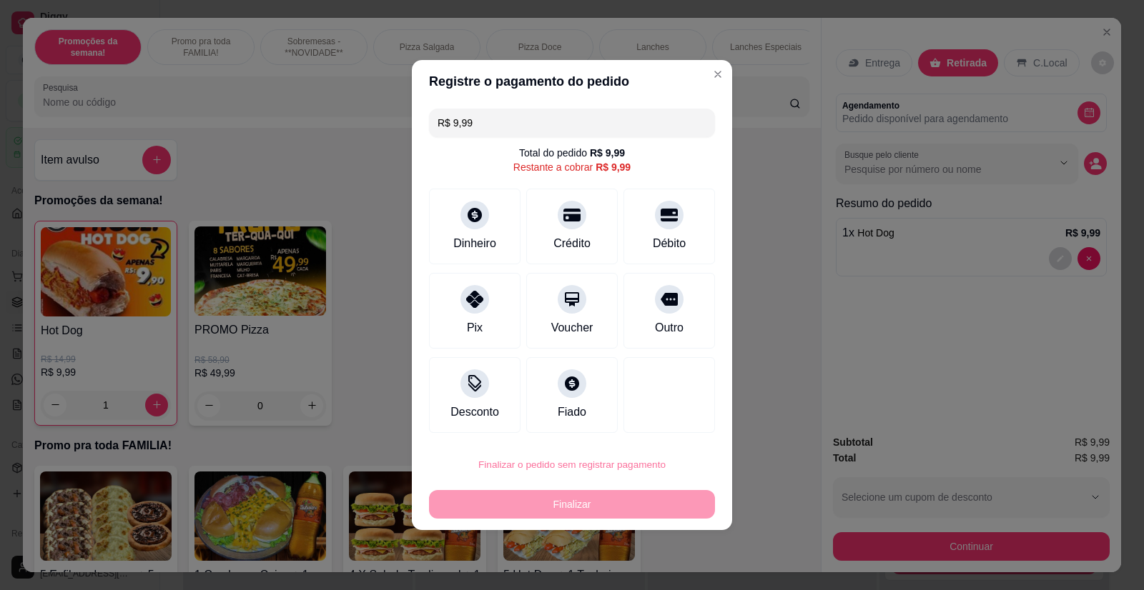
click at [676, 422] on button "Confirmar" at bounding box center [659, 423] width 51 height 21
type input "0"
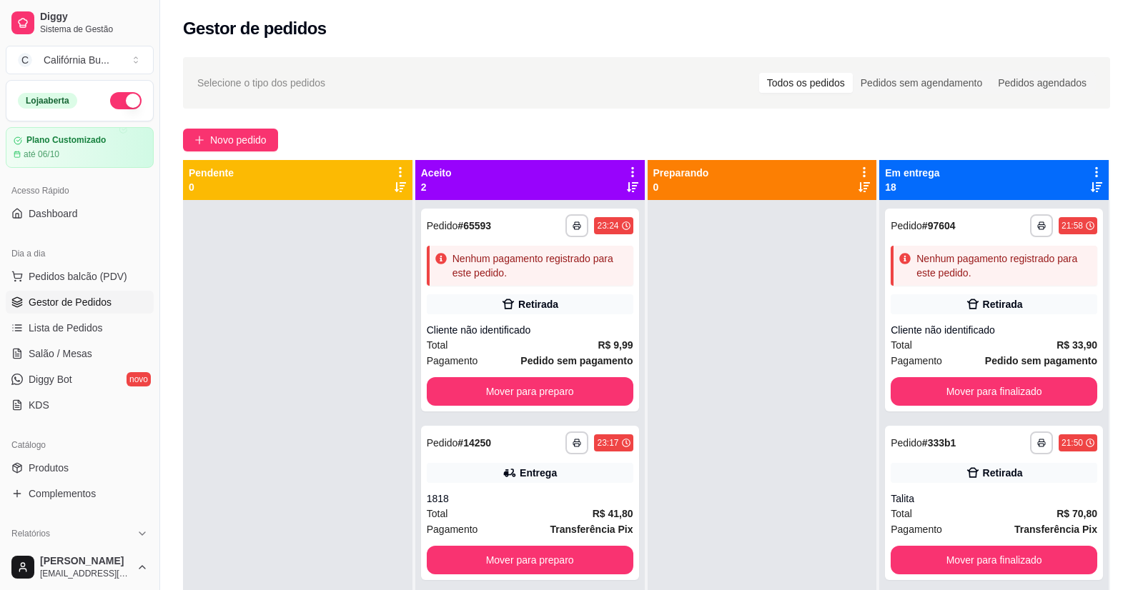
click at [831, 508] on div at bounding box center [762, 495] width 229 height 590
click at [573, 392] on button "Mover para preparo" at bounding box center [530, 391] width 207 height 29
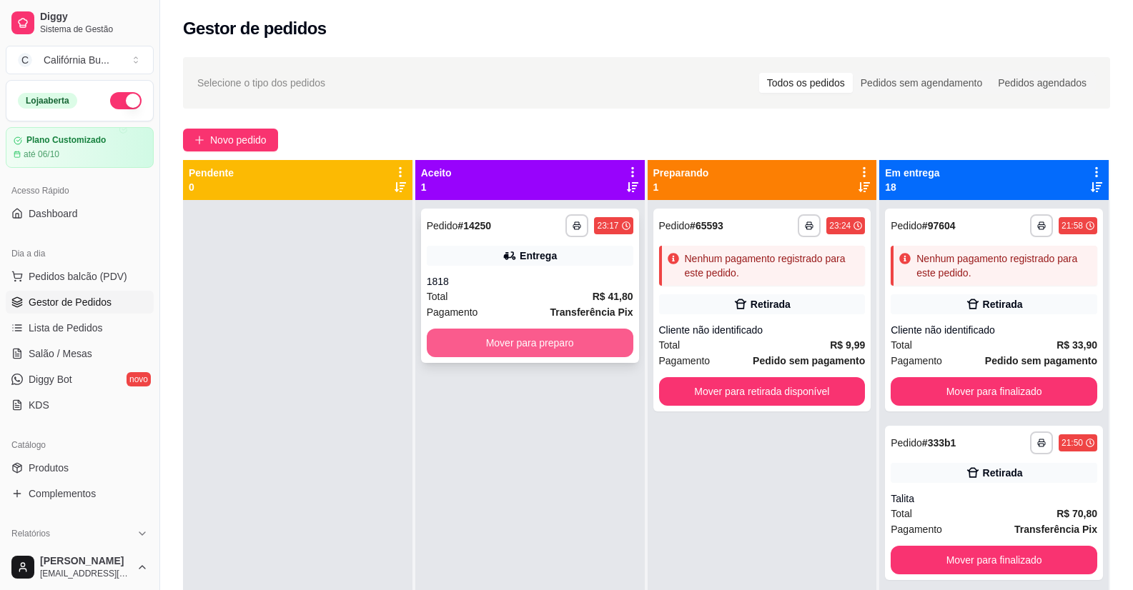
click at [595, 340] on button "Mover para preparo" at bounding box center [530, 343] width 207 height 29
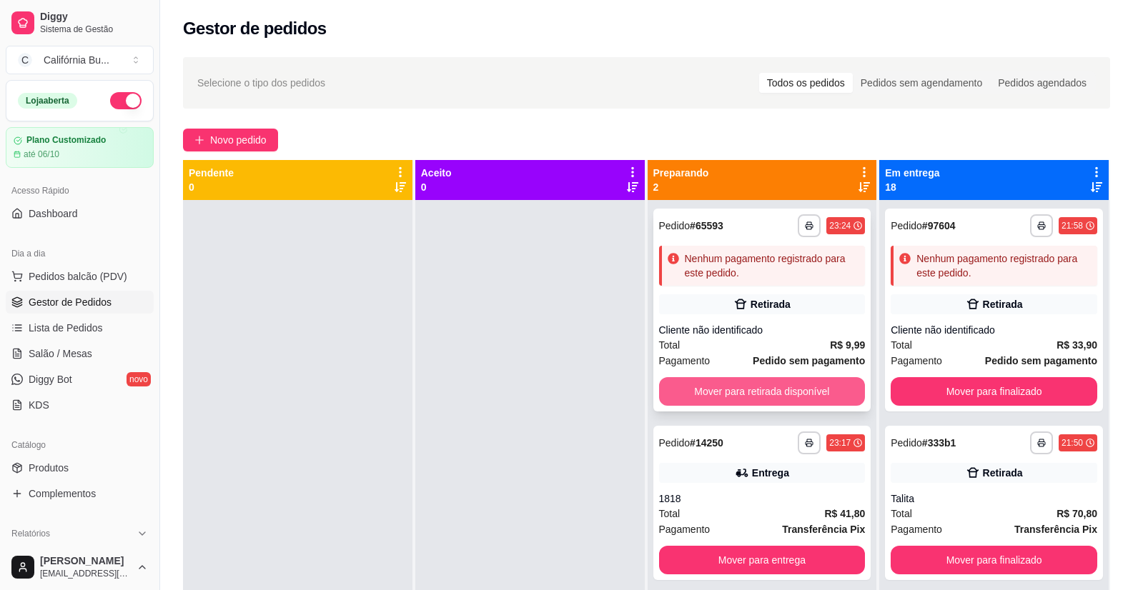
click at [798, 392] on button "Mover para retirada disponível" at bounding box center [762, 391] width 207 height 29
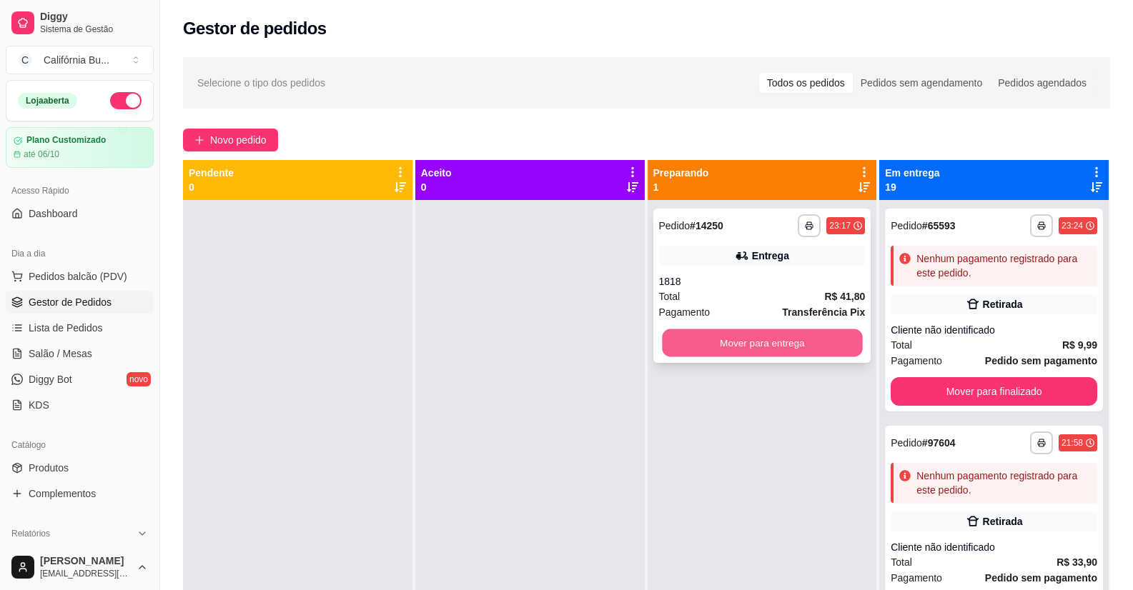
click at [769, 343] on button "Mover para entrega" at bounding box center [762, 344] width 200 height 28
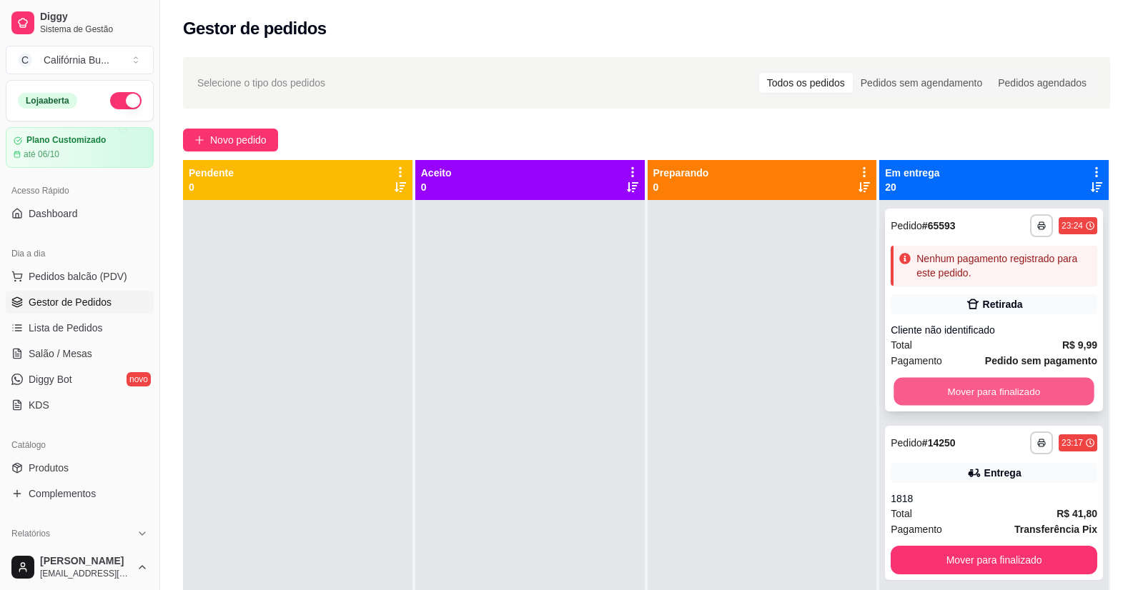
click at [954, 397] on button "Mover para finalizado" at bounding box center [994, 392] width 200 height 28
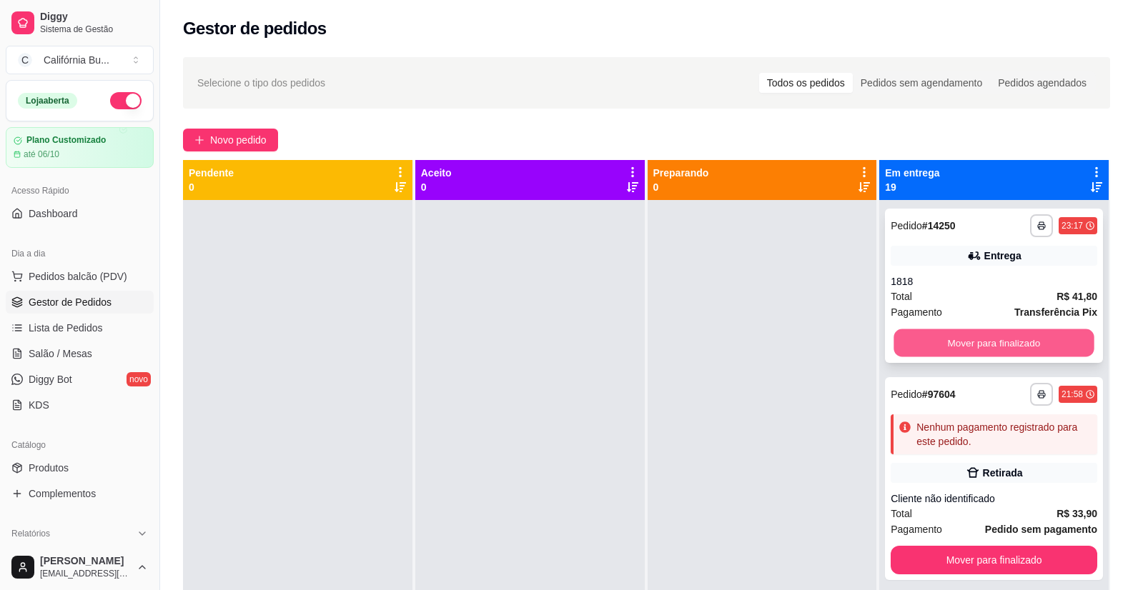
click at [964, 338] on button "Mover para finalizado" at bounding box center [994, 344] width 200 height 28
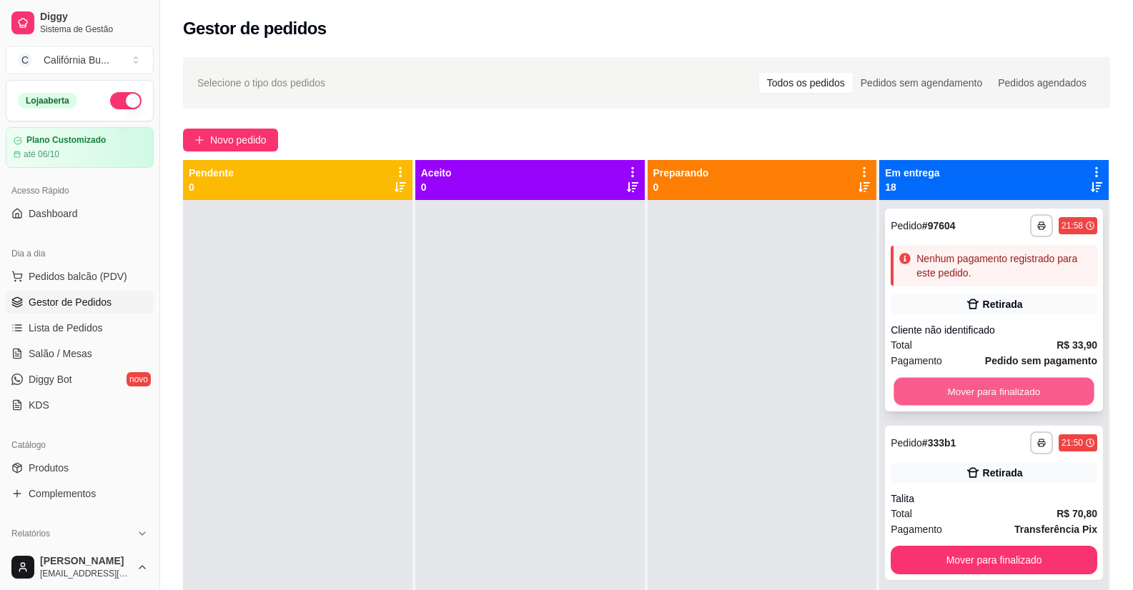
click at [984, 395] on button "Mover para finalizado" at bounding box center [994, 392] width 200 height 28
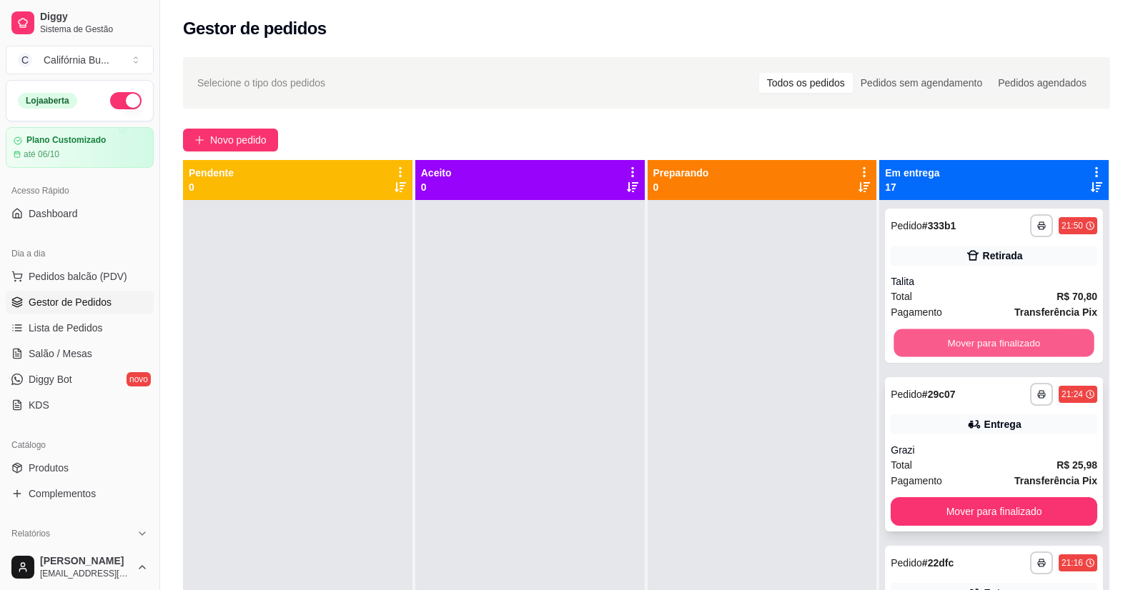
click at [988, 337] on button "Mover para finalizado" at bounding box center [994, 344] width 200 height 28
click at [1000, 340] on button "Mover para finalizado" at bounding box center [994, 343] width 207 height 29
click at [1005, 341] on button "Mover para finalizado" at bounding box center [994, 344] width 200 height 28
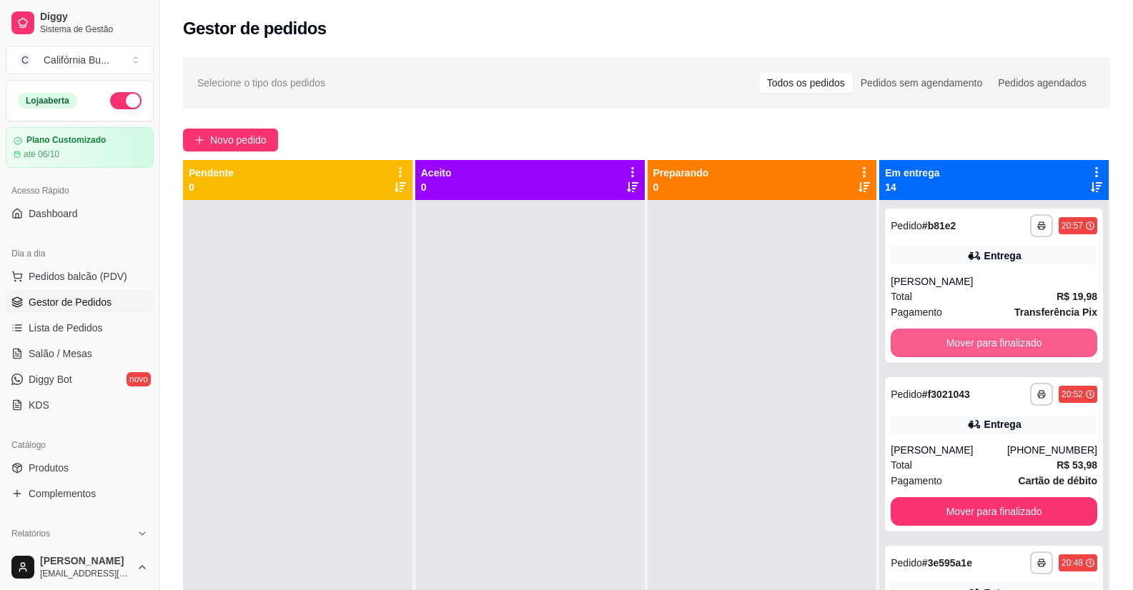
click at [1005, 341] on button "Mover para finalizado" at bounding box center [994, 343] width 207 height 29
click at [1005, 341] on button "Mover para finalizado" at bounding box center [994, 344] width 200 height 28
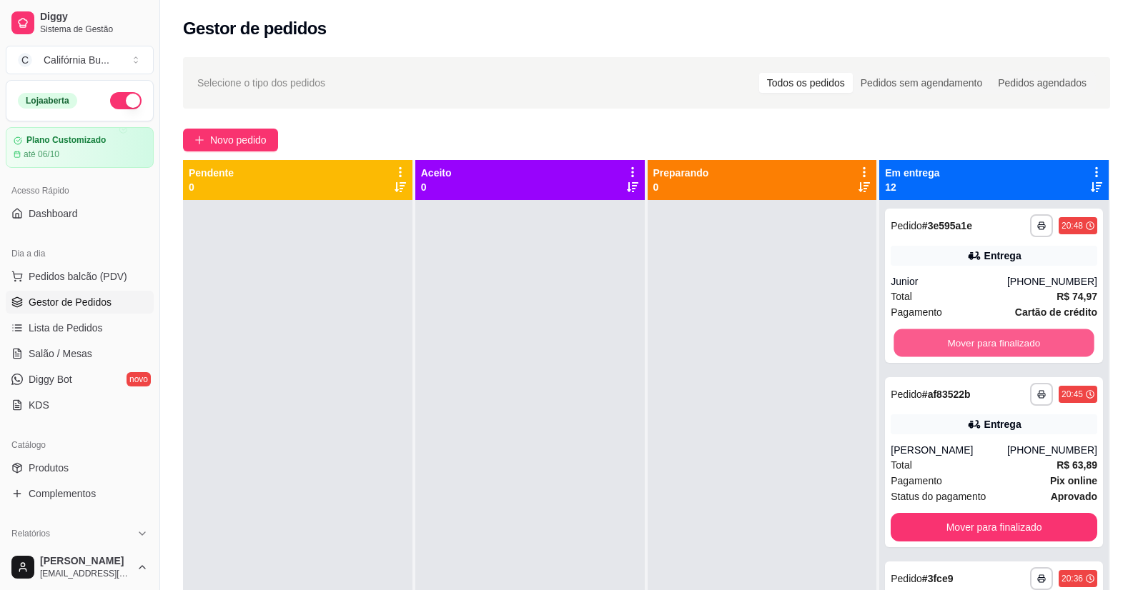
click at [1005, 341] on button "Mover para finalizado" at bounding box center [994, 344] width 200 height 28
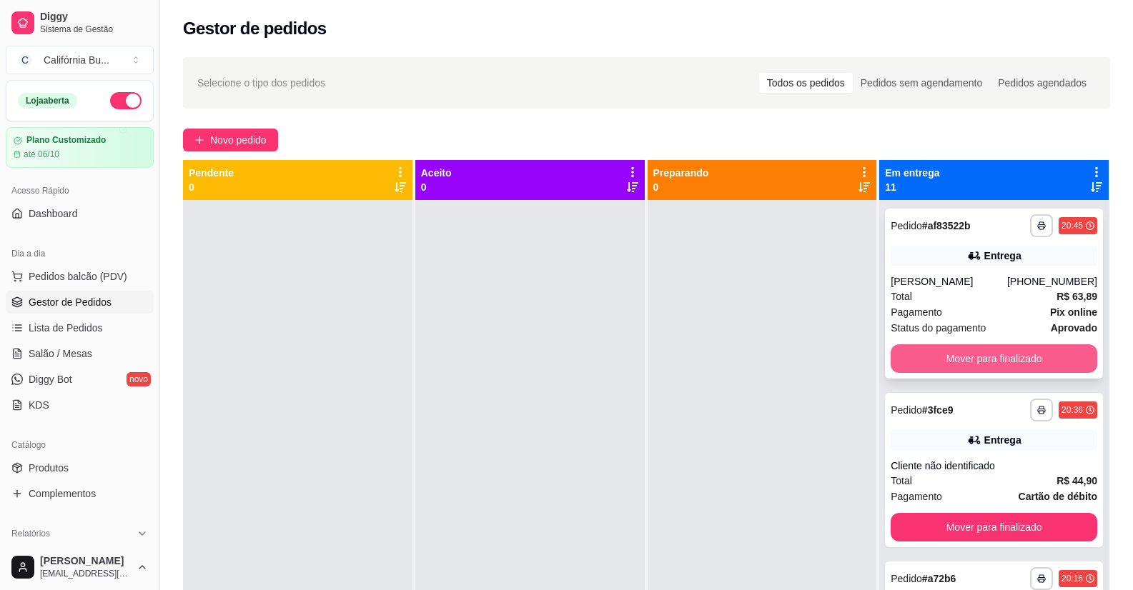
click at [1005, 360] on button "Mover para finalizado" at bounding box center [994, 359] width 207 height 29
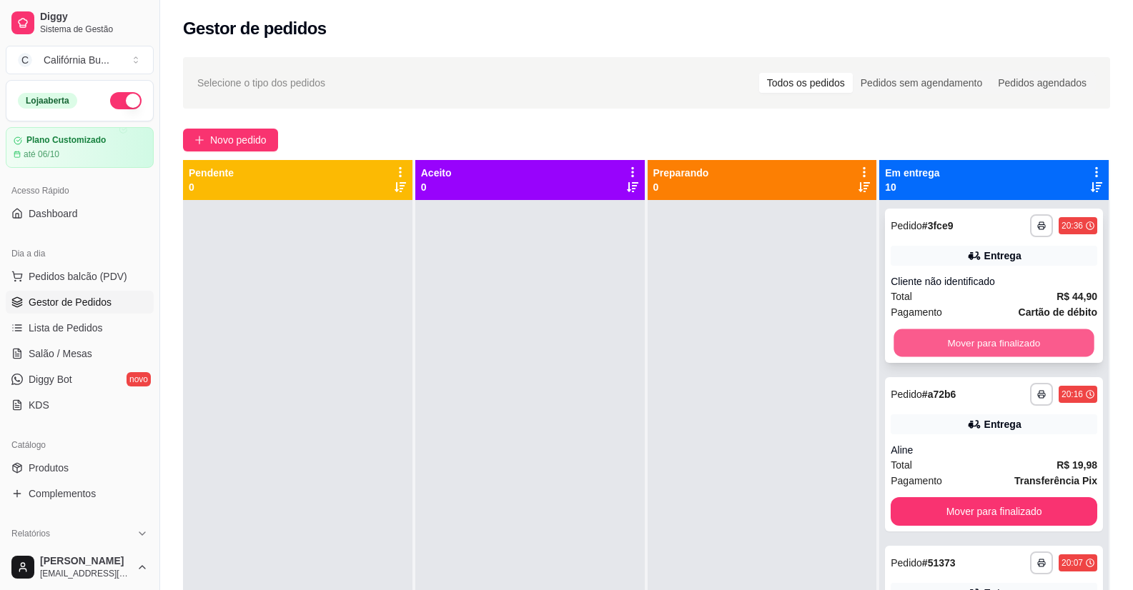
click at [1002, 352] on button "Mover para finalizado" at bounding box center [994, 344] width 200 height 28
click at [1009, 350] on button "Mover para finalizado" at bounding box center [994, 343] width 207 height 29
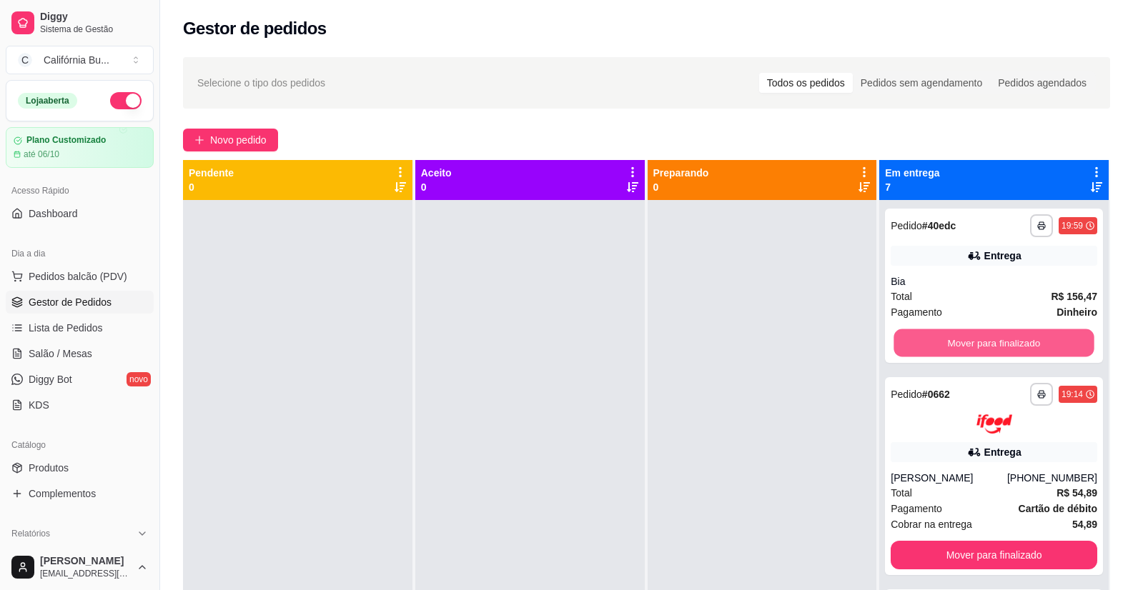
click at [1009, 350] on button "Mover para finalizado" at bounding box center [994, 344] width 200 height 28
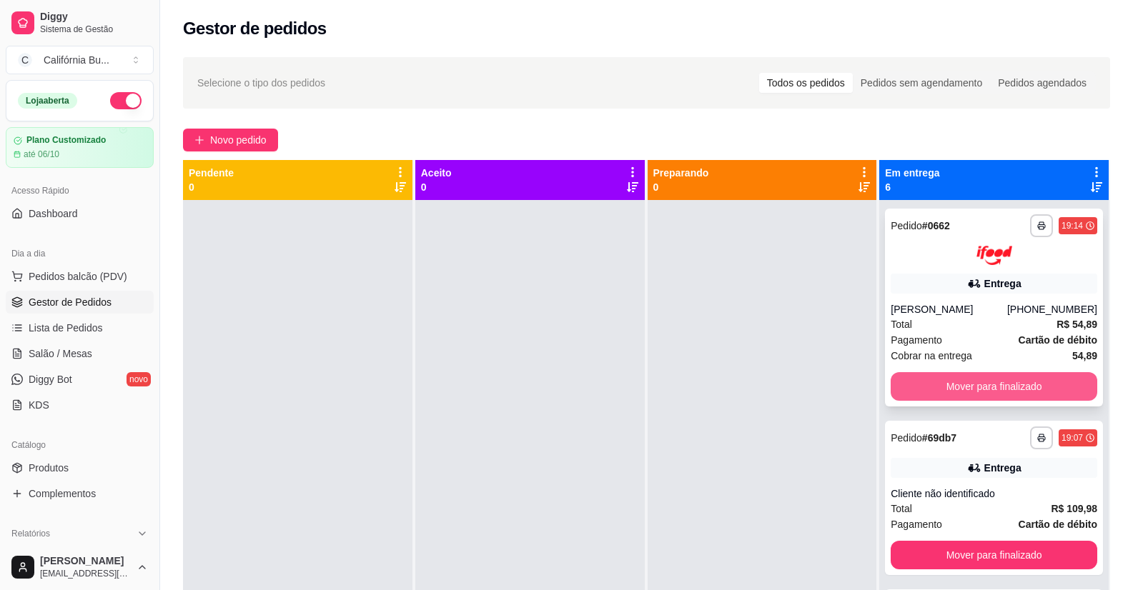
click at [996, 381] on button "Mover para finalizado" at bounding box center [994, 386] width 207 height 29
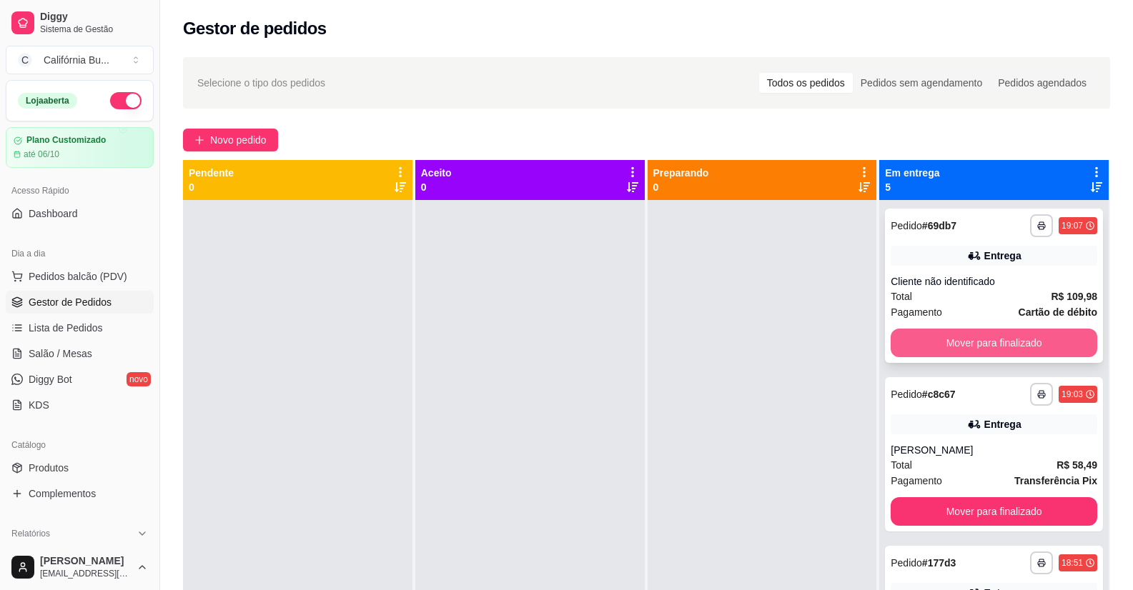
click at [1005, 337] on button "Mover para finalizado" at bounding box center [994, 343] width 207 height 29
click at [1011, 341] on button "Mover para finalizado" at bounding box center [994, 343] width 207 height 29
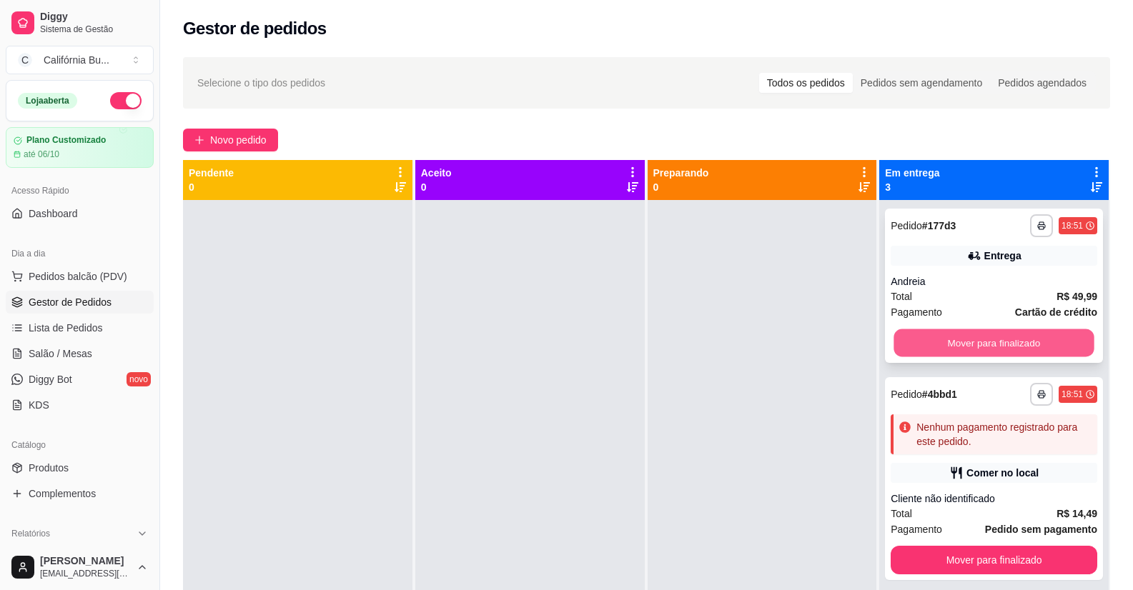
click at [1011, 346] on button "Mover para finalizado" at bounding box center [994, 344] width 200 height 28
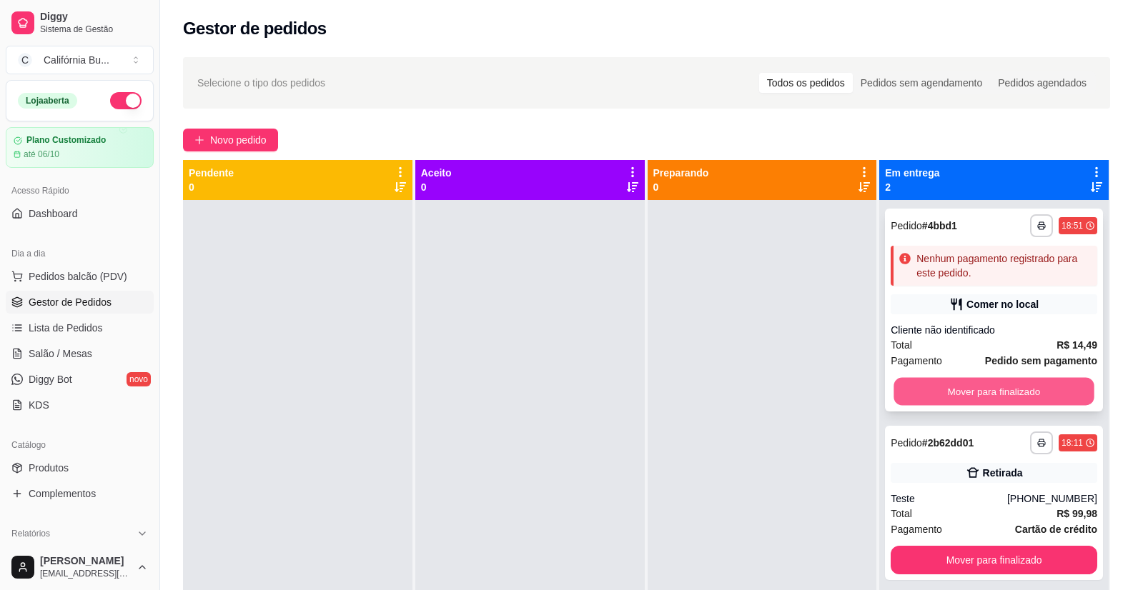
click at [991, 393] on button "Mover para finalizado" at bounding box center [994, 392] width 200 height 28
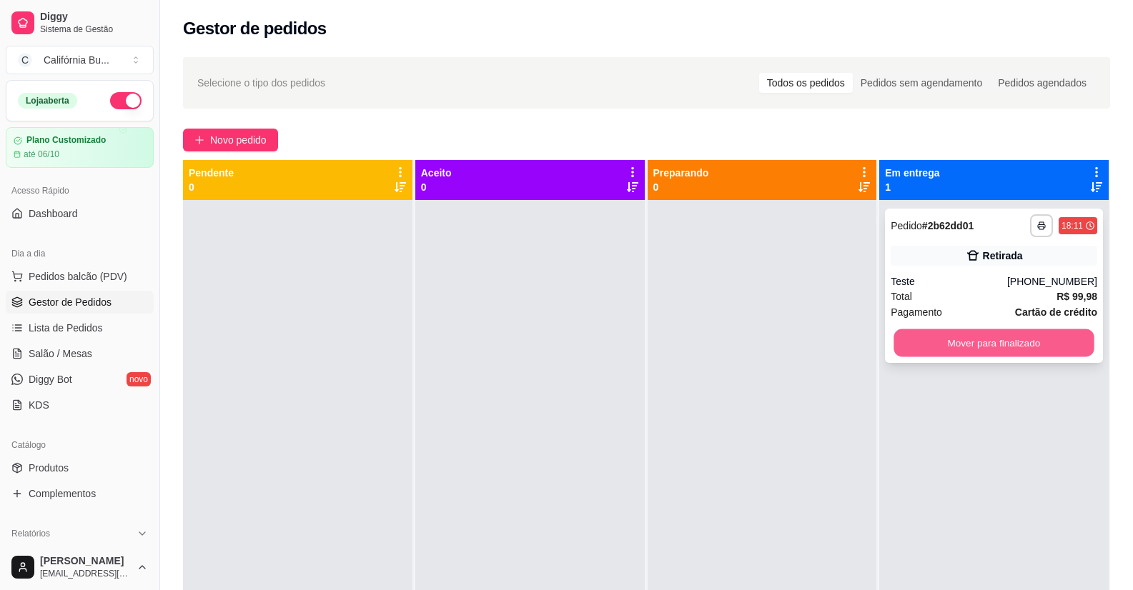
click at [1013, 338] on button "Mover para finalizado" at bounding box center [994, 344] width 200 height 28
